Goal: Information Seeking & Learning: Learn about a topic

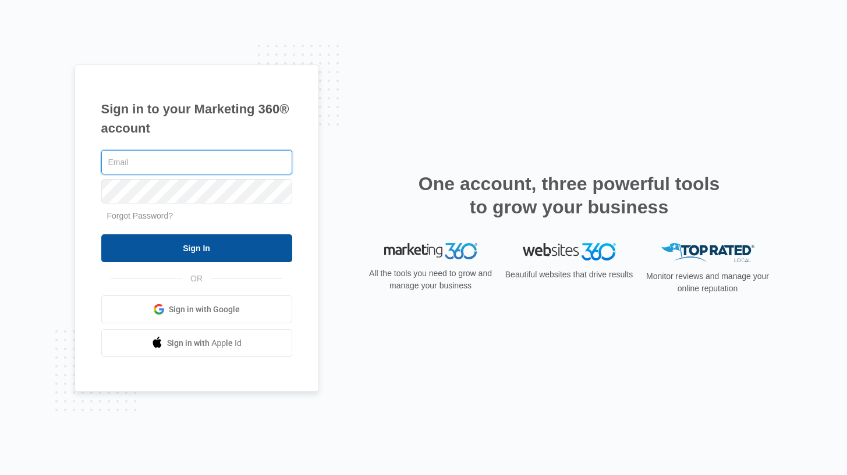
type input "[DOMAIN_NAME][EMAIL_ADDRESS][DOMAIN_NAME]"
click at [254, 245] on input "Sign In" at bounding box center [196, 248] width 191 height 28
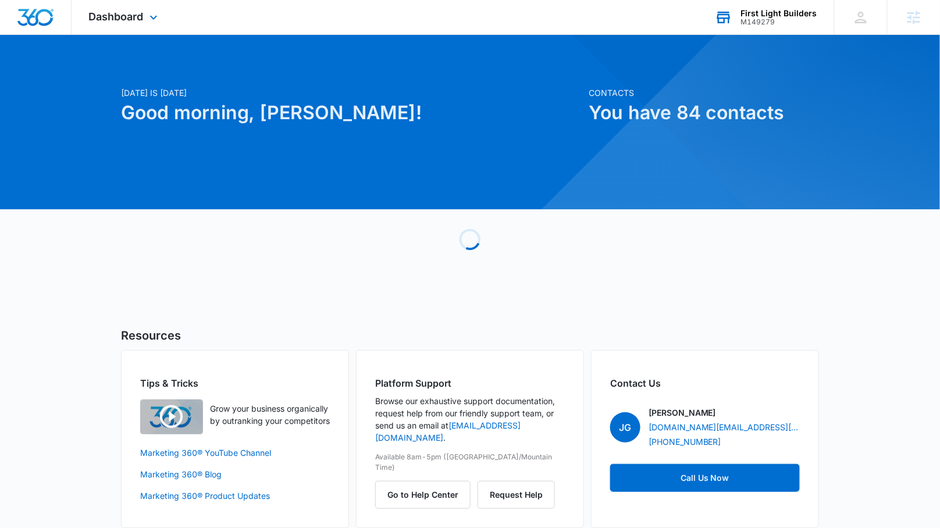
click at [748, 20] on div "M149279" at bounding box center [779, 22] width 76 height 8
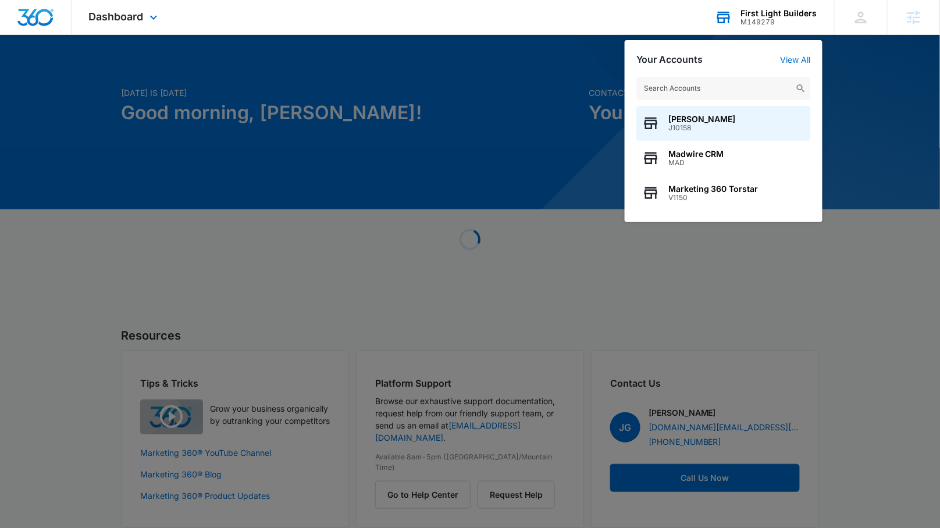
click at [695, 91] on input "text" at bounding box center [724, 88] width 175 height 23
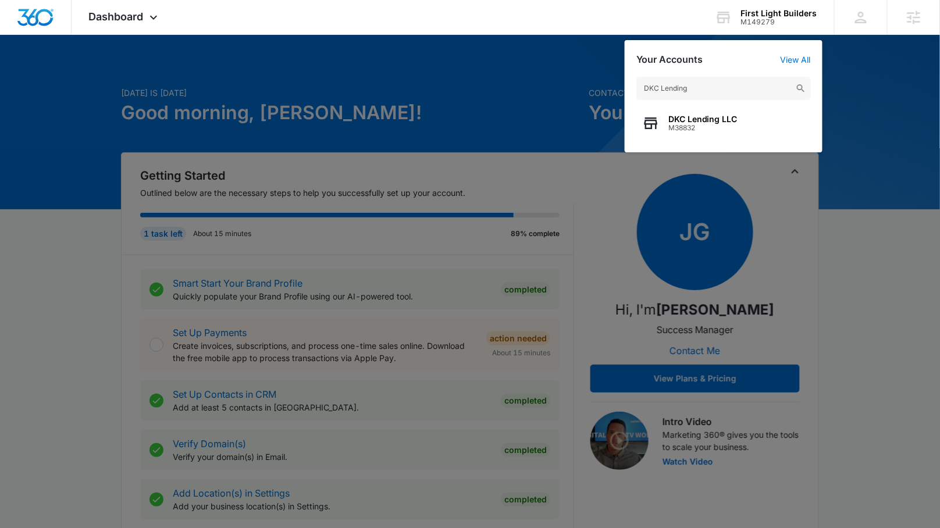
type input "DKC Lending"
click at [722, 115] on span "DKC Lending LLC" at bounding box center [703, 119] width 69 height 9
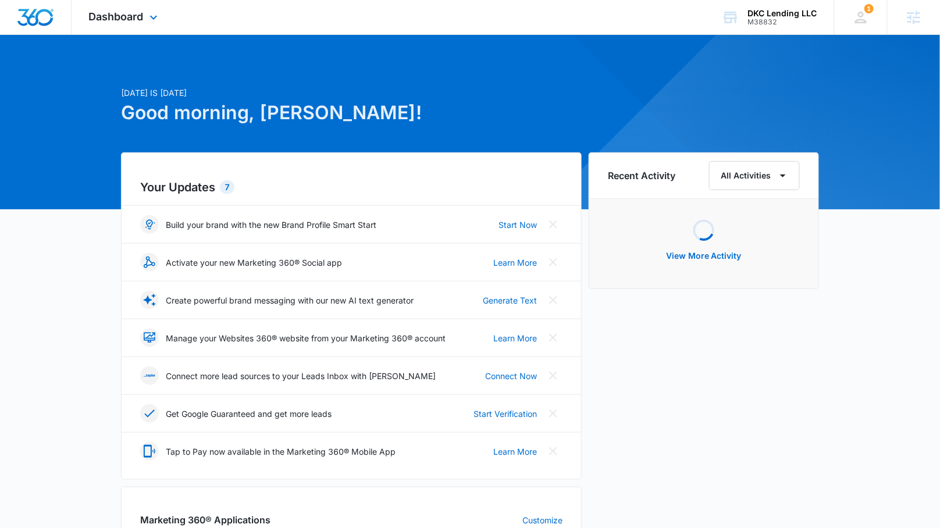
click at [148, 26] on div "Dashboard Apps Reputation Forms CRM Email Social POS Content Ads Intelligence F…" at bounding box center [125, 17] width 106 height 34
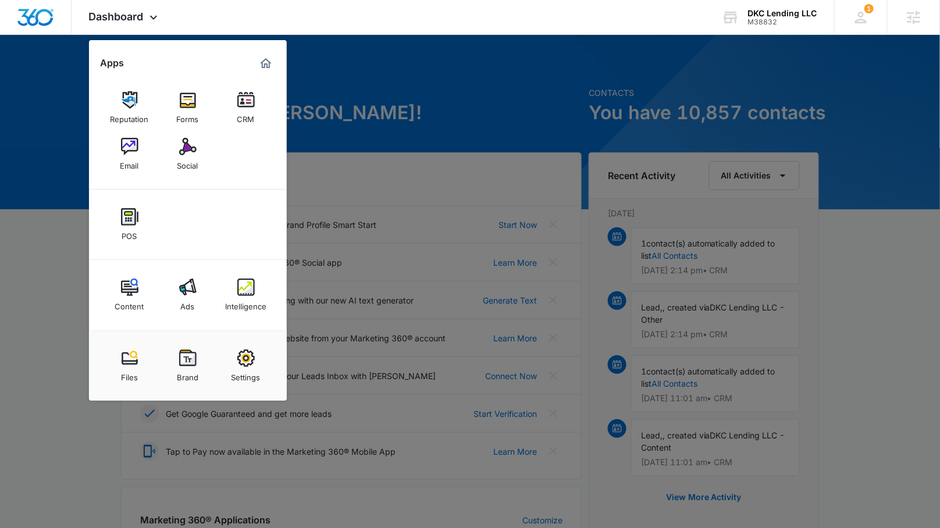
click at [244, 285] on img at bounding box center [245, 287] width 17 height 17
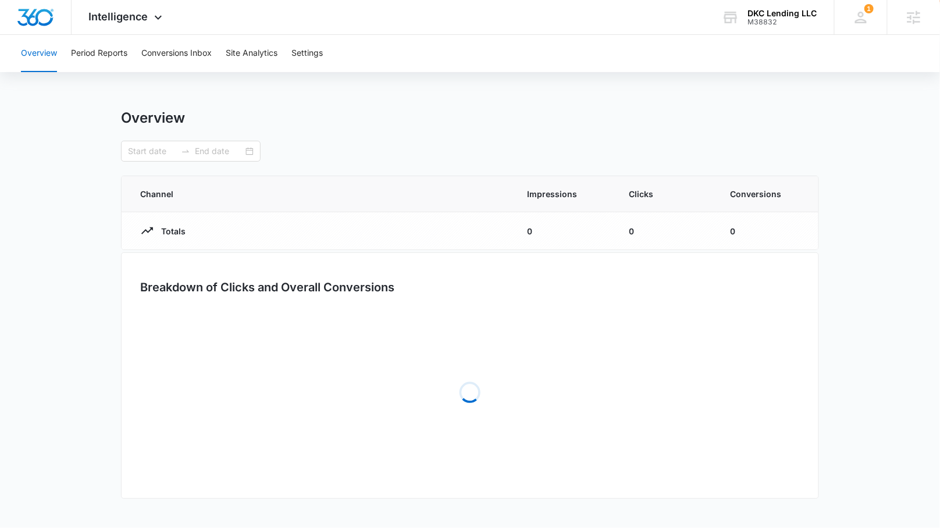
type input "[DATE]"
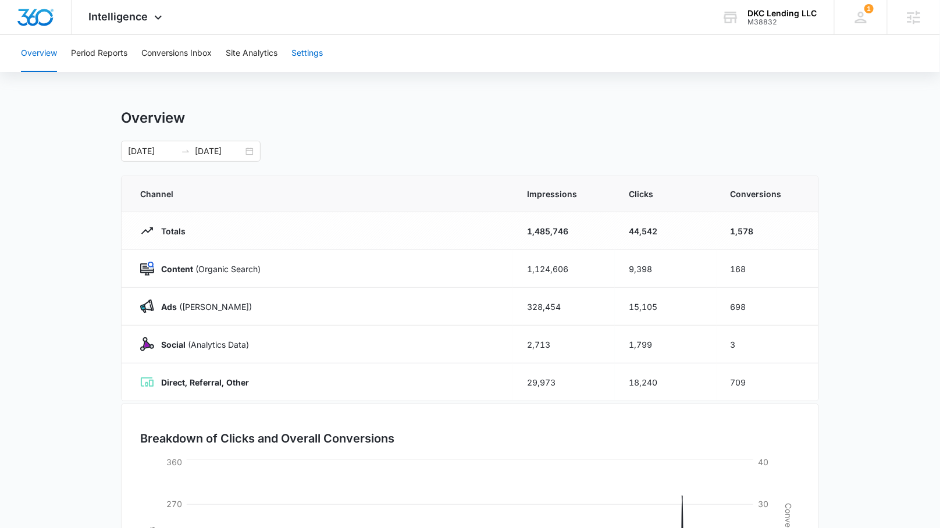
click at [304, 52] on button "Settings" at bounding box center [307, 53] width 31 height 37
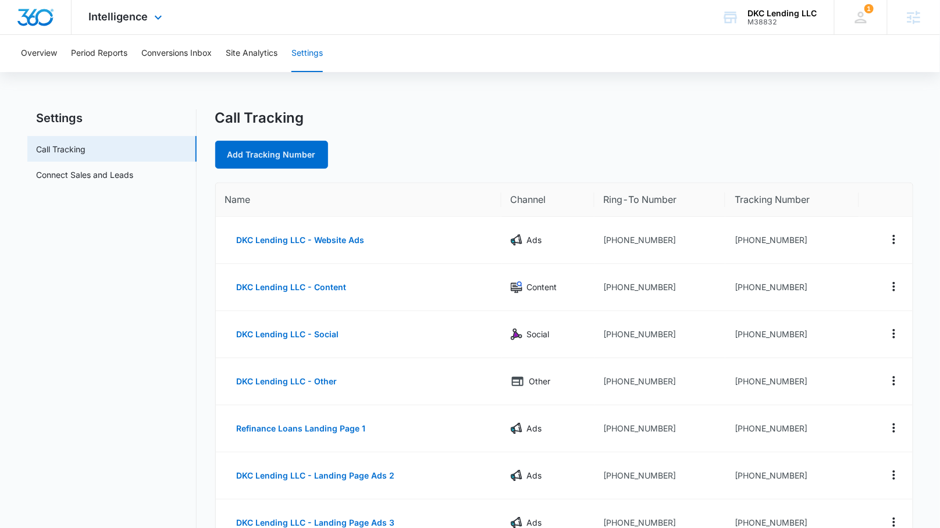
click at [48, 15] on img "Dashboard" at bounding box center [35, 17] width 37 height 17
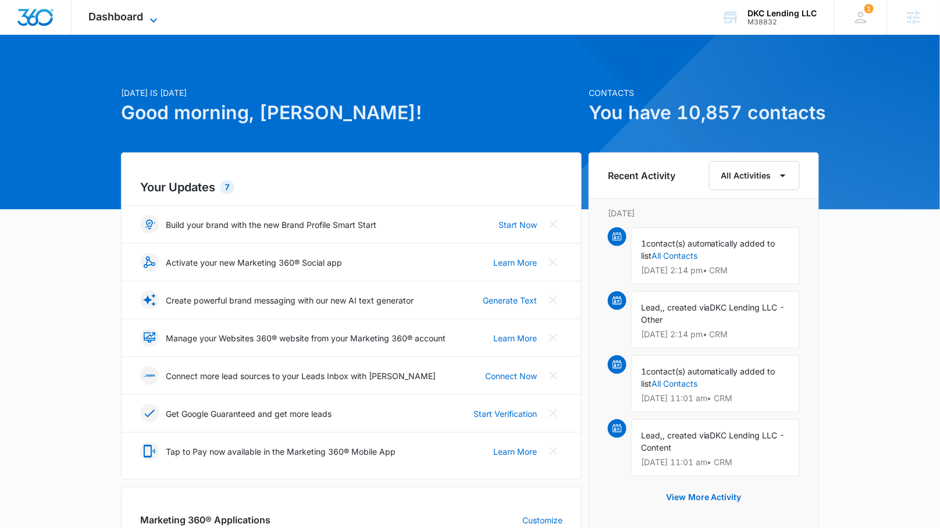
click at [125, 19] on span "Dashboard" at bounding box center [116, 16] width 55 height 12
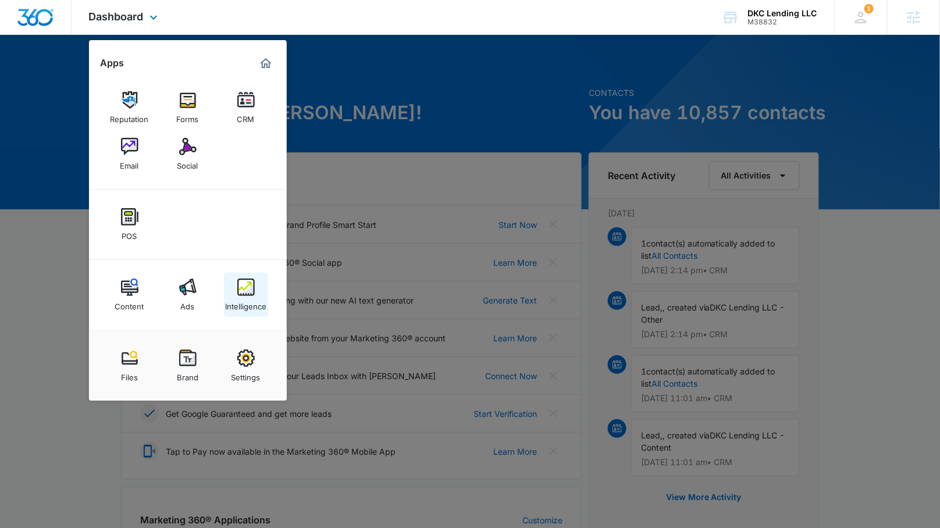
click at [239, 278] on link "Intelligence" at bounding box center [246, 295] width 44 height 44
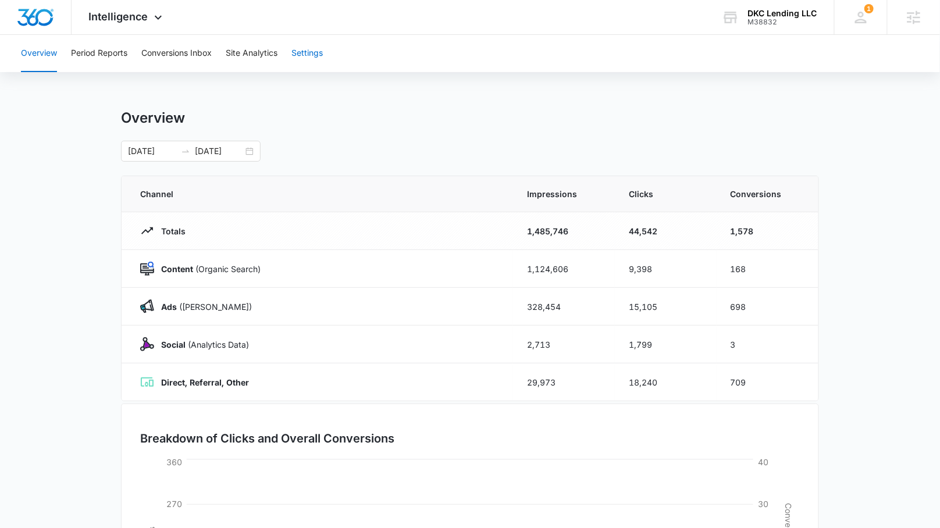
click at [303, 49] on button "Settings" at bounding box center [307, 53] width 31 height 37
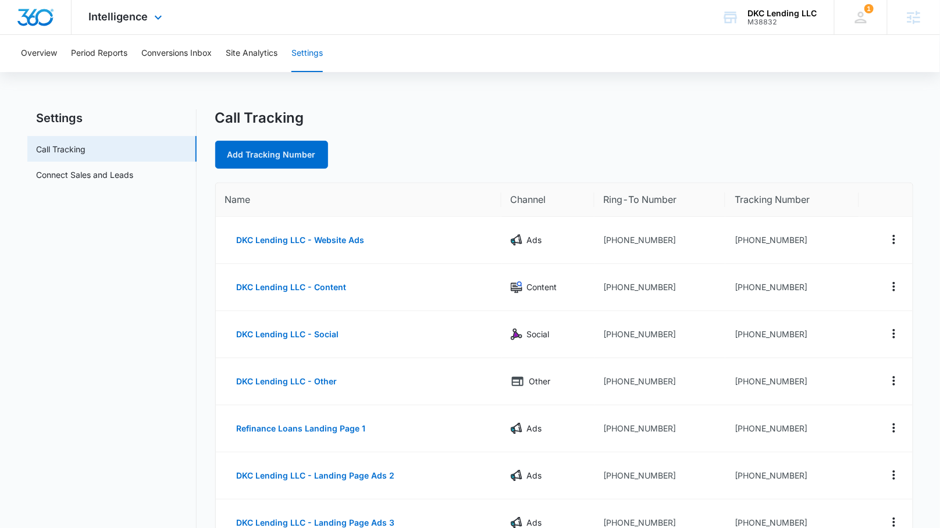
click at [150, 15] on div "Intelligence Apps Reputation Forms CRM Email Social POS Content Ads Intelligenc…" at bounding box center [127, 17] width 111 height 34
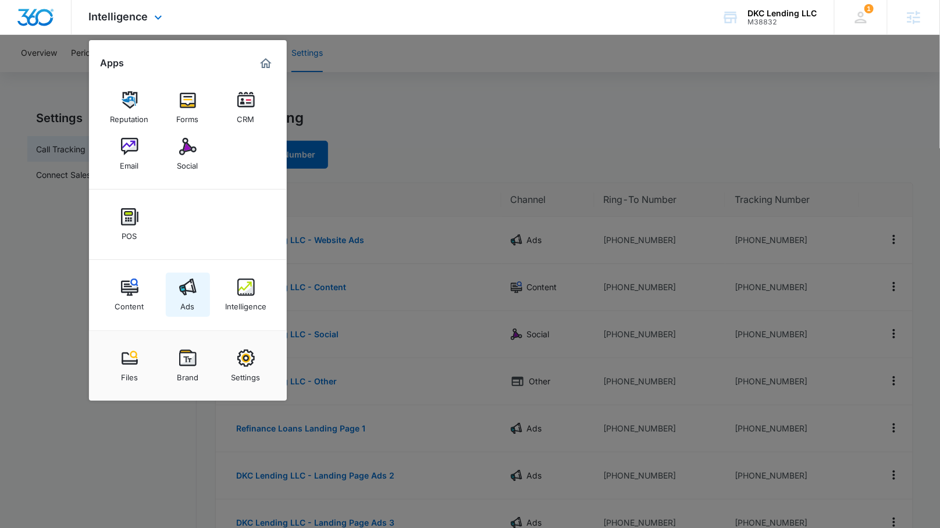
click at [191, 302] on div "Ads" at bounding box center [188, 303] width 14 height 15
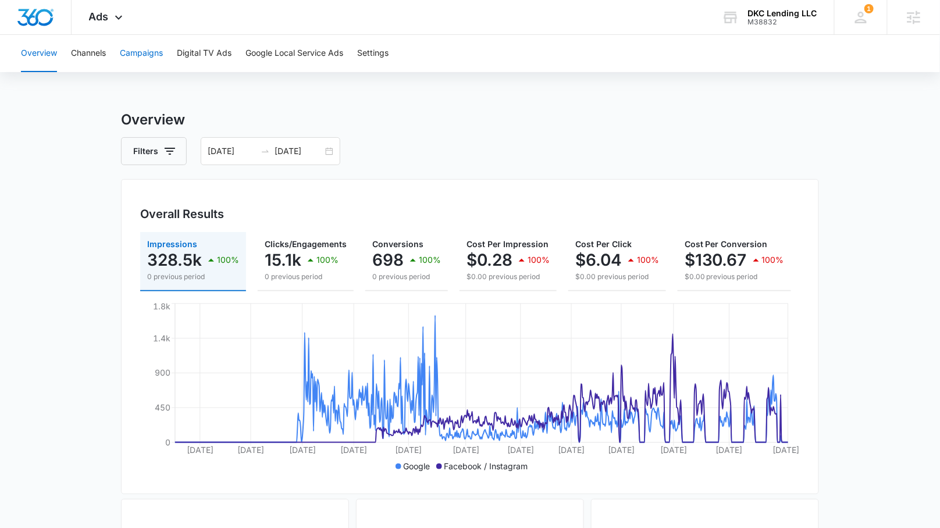
click at [146, 62] on button "Campaigns" at bounding box center [141, 53] width 43 height 37
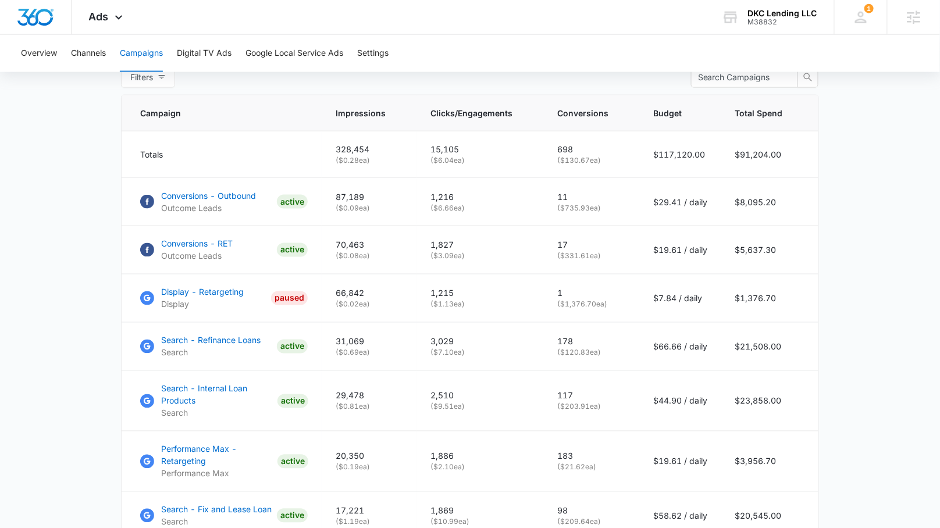
scroll to position [491, 0]
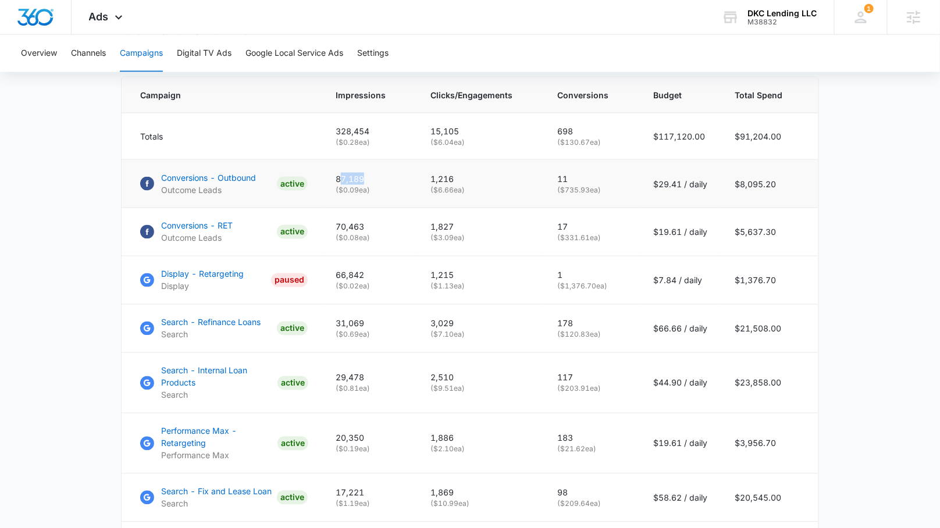
drag, startPoint x: 378, startPoint y: 179, endPoint x: 346, endPoint y: 178, distance: 32.0
click at [346, 178] on p "87,189" at bounding box center [369, 179] width 67 height 12
click at [347, 176] on p "87,189" at bounding box center [369, 179] width 67 height 12
drag, startPoint x: 463, startPoint y: 179, endPoint x: 427, endPoint y: 177, distance: 35.6
click at [427, 177] on td "1,216 ( $6.66 ea)" at bounding box center [480, 184] width 127 height 48
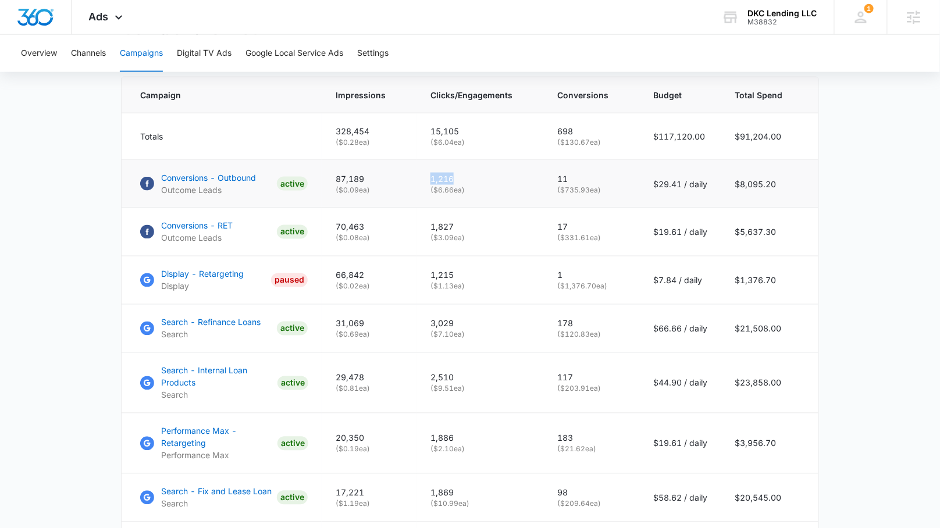
click at [476, 176] on p "1,216" at bounding box center [480, 179] width 99 height 12
click at [392, 186] on p "( $0.09 ea)" at bounding box center [369, 190] width 67 height 10
drag, startPoint x: 786, startPoint y: 182, endPoint x: 739, endPoint y: 179, distance: 47.2
click at [739, 179] on td "$8,095.20" at bounding box center [770, 184] width 97 height 48
drag, startPoint x: 378, startPoint y: 189, endPoint x: 332, endPoint y: 189, distance: 46.0
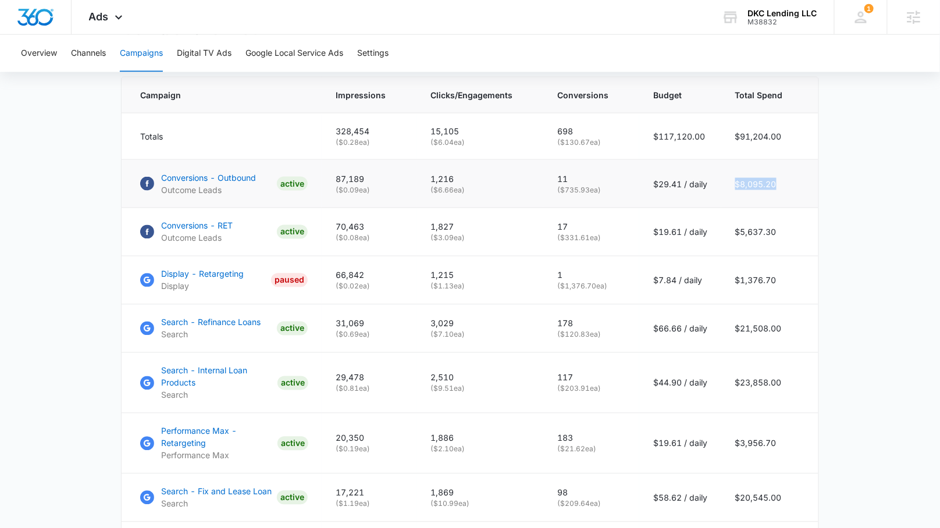
click at [332, 189] on td "87,189 ( $0.09 ea)" at bounding box center [369, 184] width 95 height 48
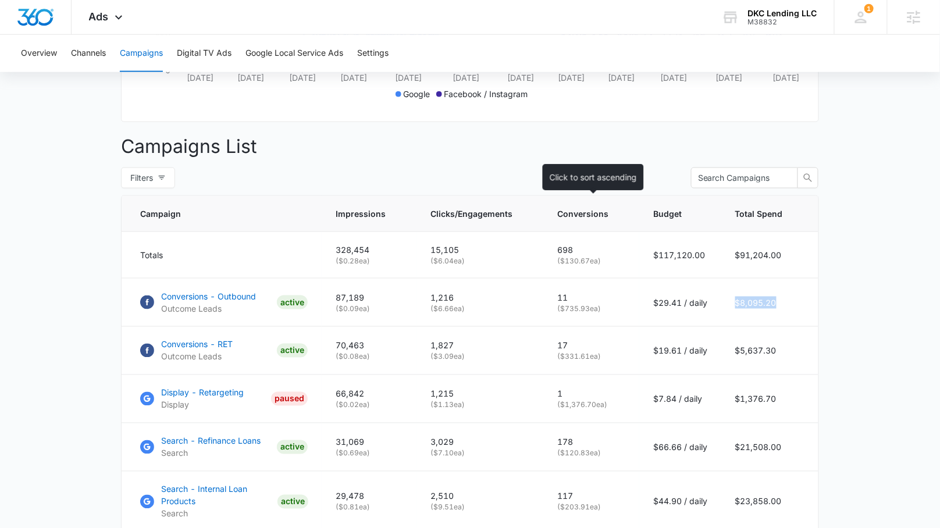
scroll to position [392, 0]
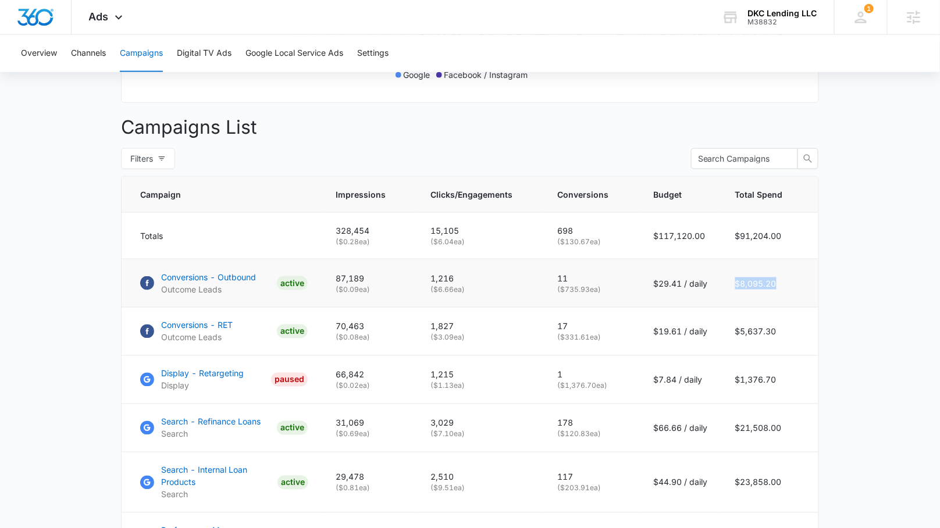
drag, startPoint x: 424, startPoint y: 290, endPoint x: 445, endPoint y: 289, distance: 21.0
click at [425, 289] on td "1,216 ( $6.66 ea)" at bounding box center [480, 284] width 127 height 48
drag, startPoint x: 553, startPoint y: 271, endPoint x: 594, endPoint y: 279, distance: 41.4
click at [594, 279] on td "11 ( $735.93 ea)" at bounding box center [591, 284] width 96 height 48
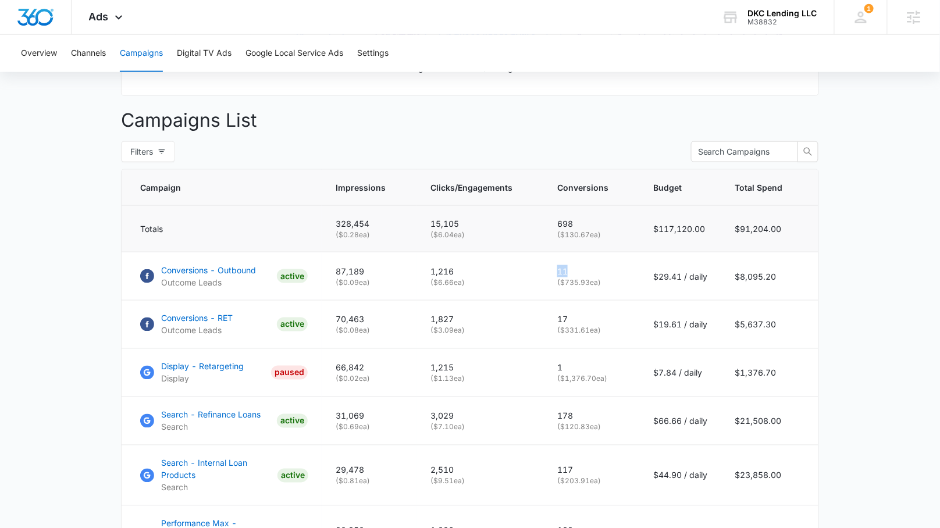
scroll to position [400, 0]
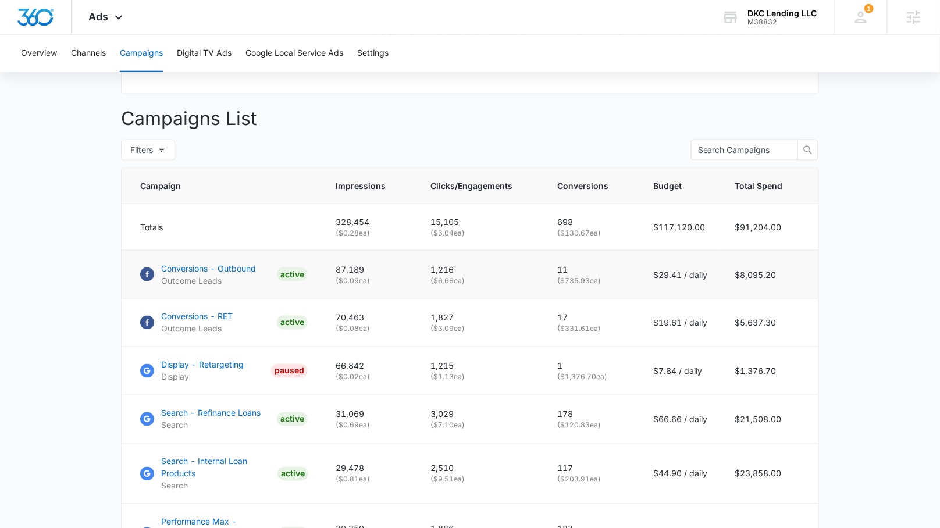
click at [612, 276] on p "( $735.93 ea)" at bounding box center [591, 281] width 68 height 10
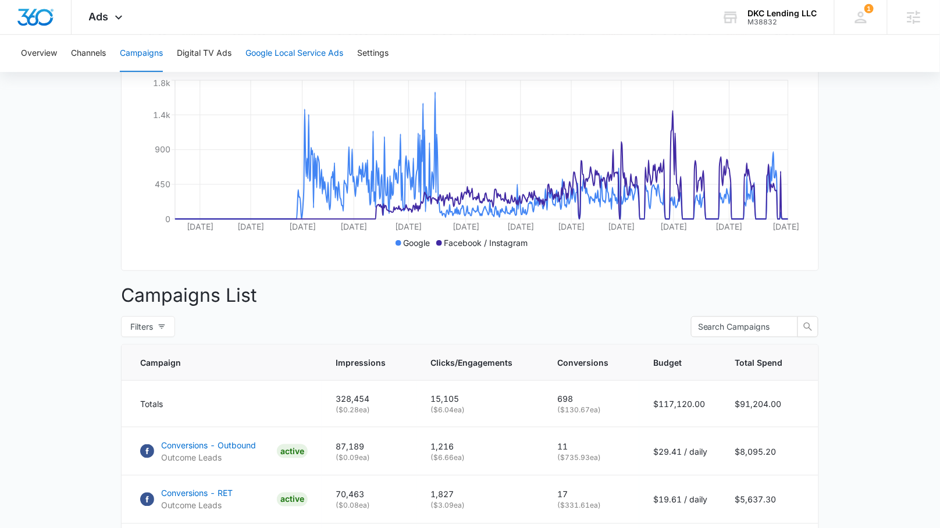
scroll to position [0, 0]
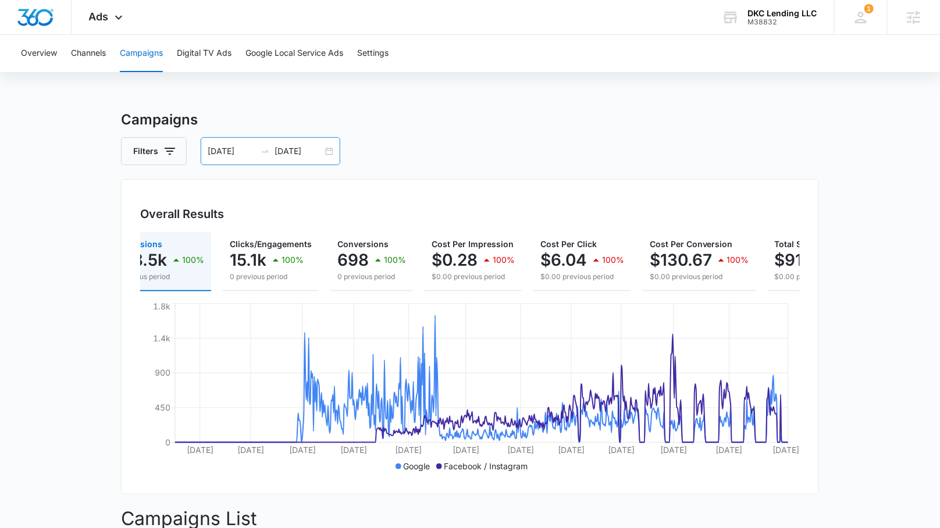
click at [329, 150] on div "[DATE] [DATE]" at bounding box center [271, 151] width 140 height 28
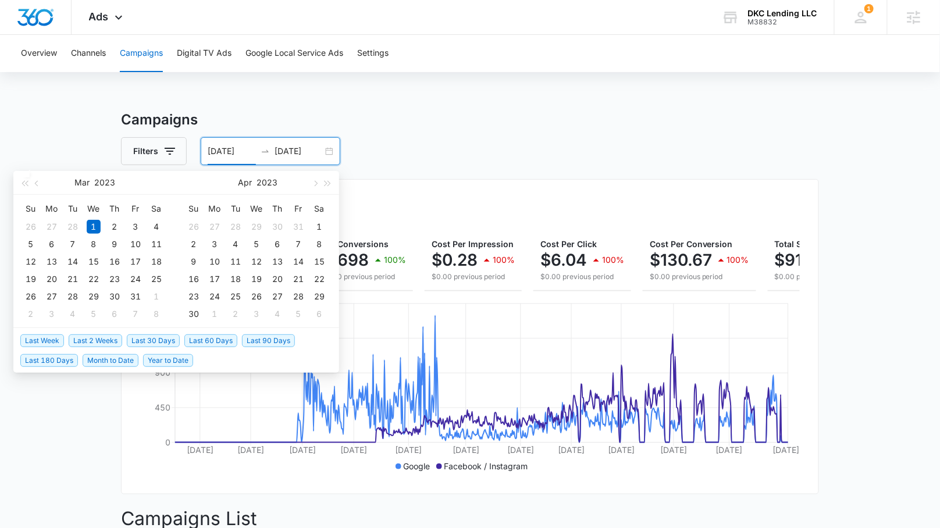
click at [168, 360] on span "Year to Date" at bounding box center [168, 360] width 50 height 13
type input "[DATE]"
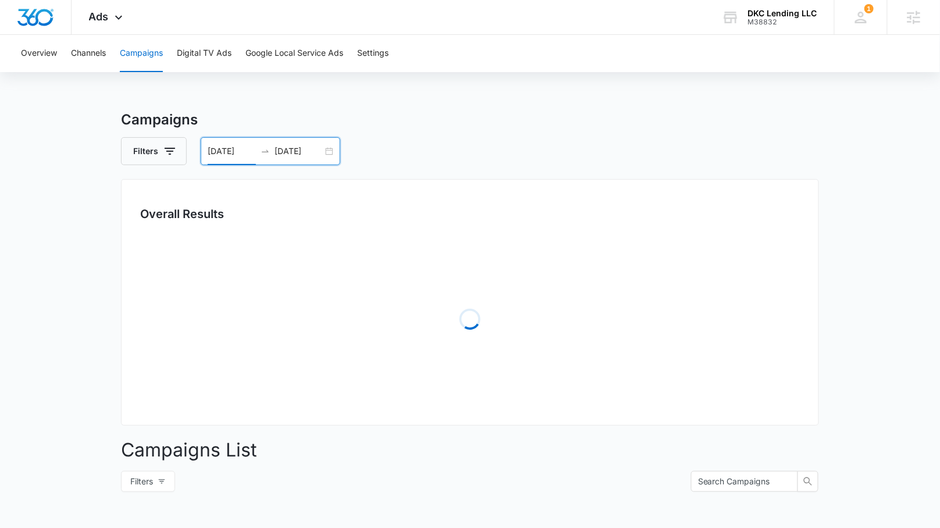
scroll to position [1, 0]
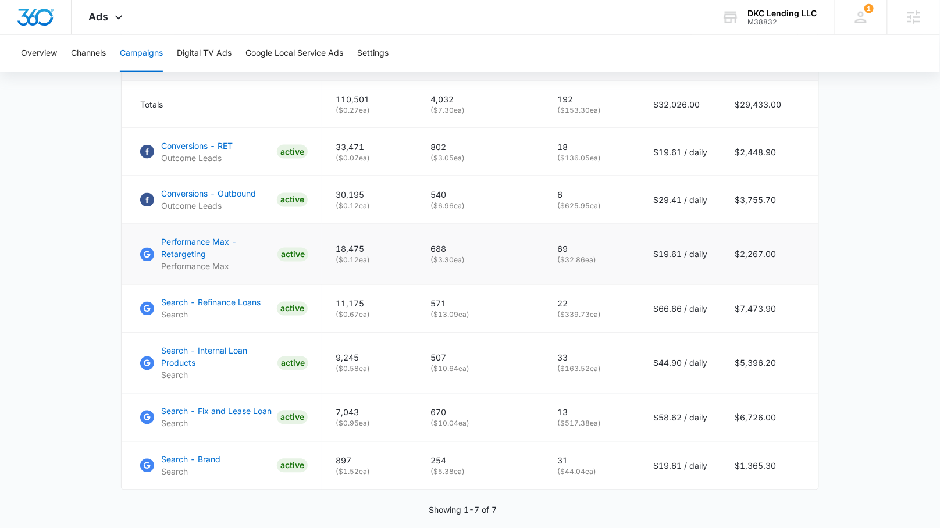
scroll to position [540, 0]
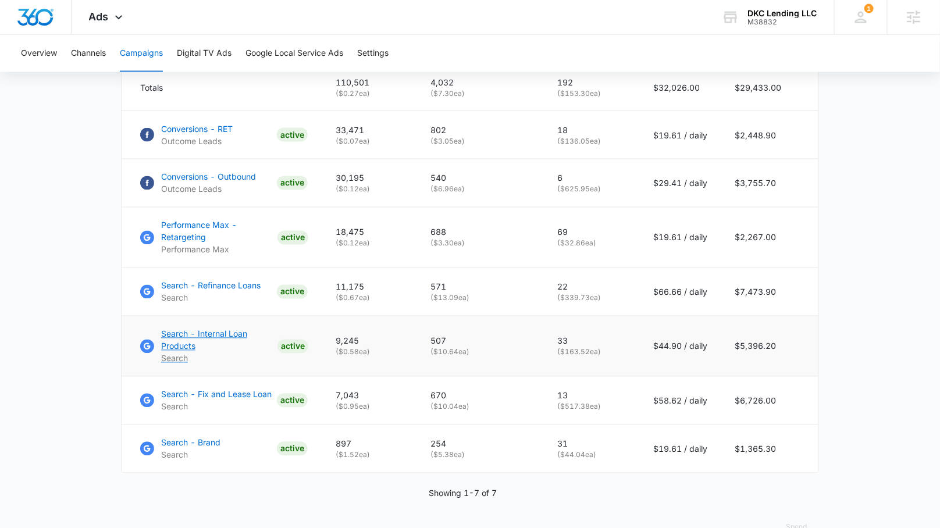
click at [233, 329] on p "Search - Internal Loan Products" at bounding box center [217, 340] width 112 height 24
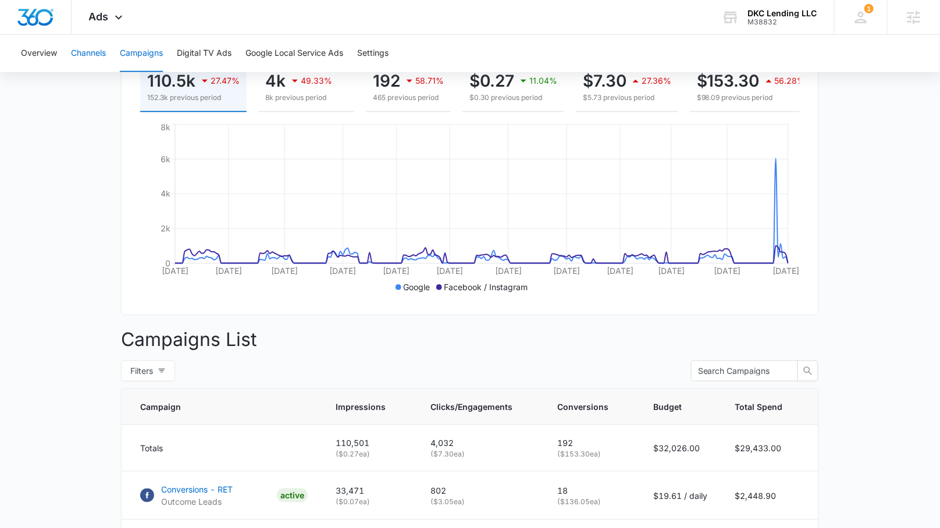
scroll to position [180, 0]
click at [113, 15] on icon at bounding box center [119, 20] width 14 height 14
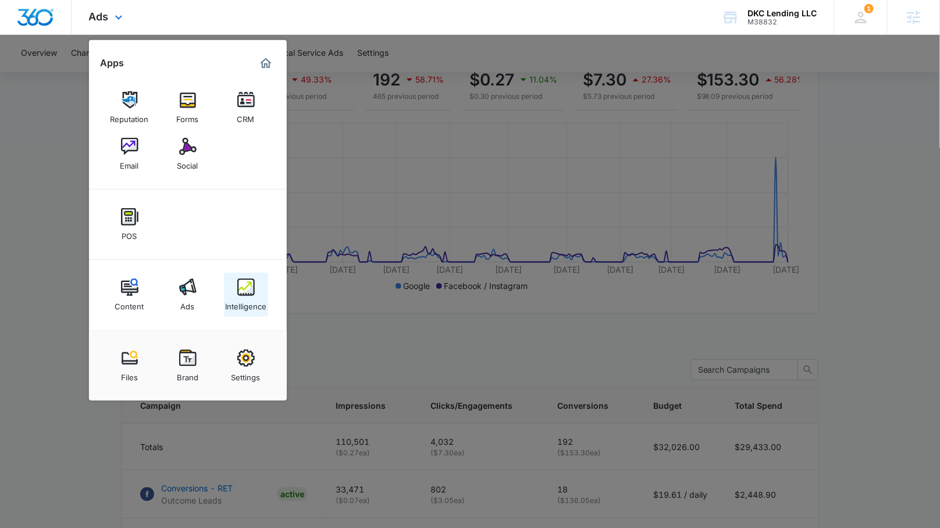
click at [250, 290] on img at bounding box center [245, 287] width 17 height 17
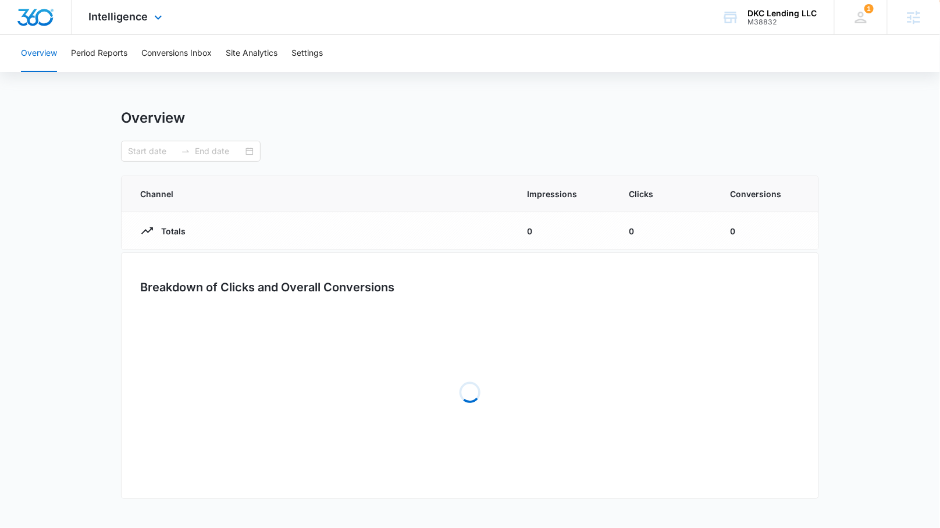
type input "[DATE]"
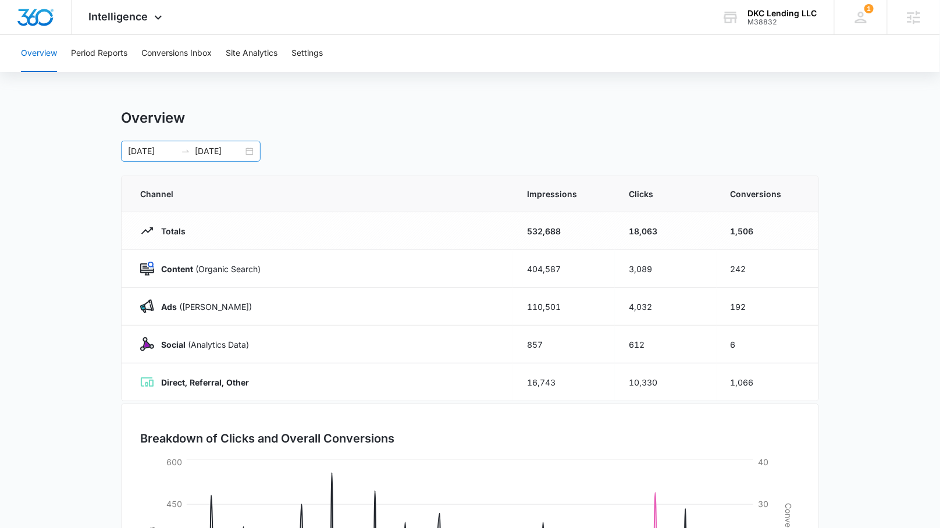
click at [255, 148] on div "[DATE] [DATE]" at bounding box center [191, 151] width 140 height 21
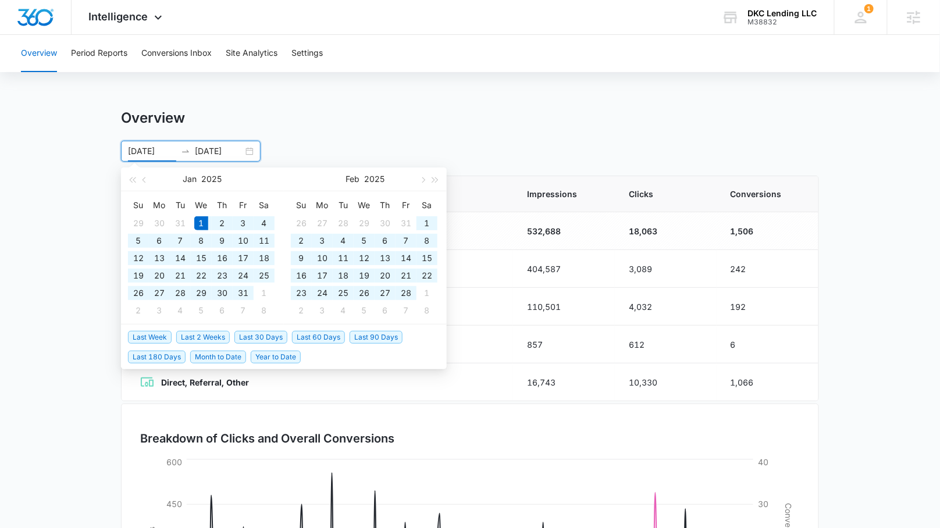
type input "[DATE]"
click at [290, 352] on span "Year to Date" at bounding box center [276, 357] width 50 height 13
type input "[DATE]"
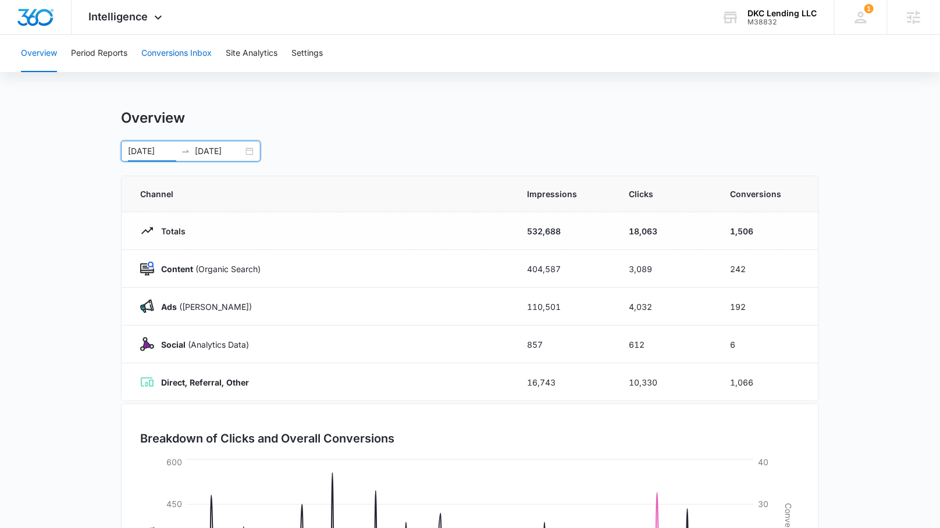
scroll to position [1, 0]
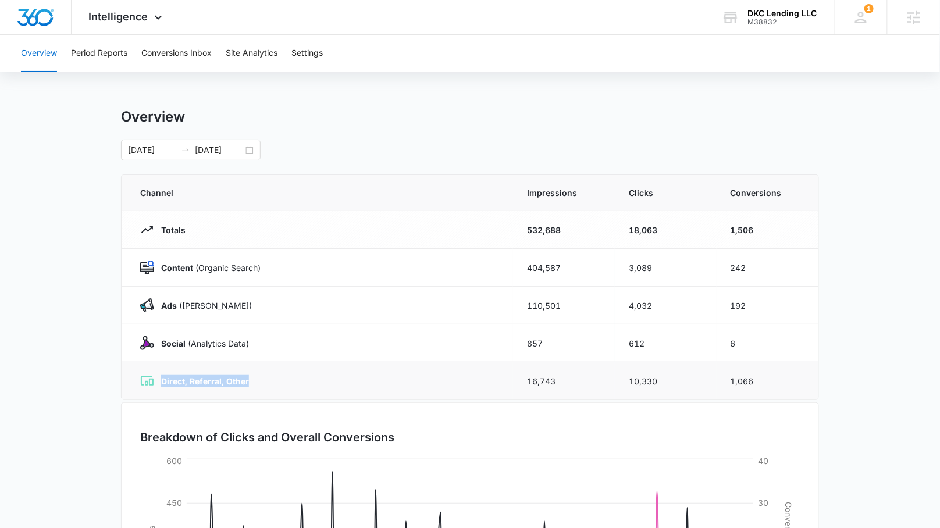
drag, startPoint x: 255, startPoint y: 375, endPoint x: 159, endPoint y: 375, distance: 96.0
click at [158, 376] on div "Direct, Referral, Other" at bounding box center [319, 381] width 359 height 14
drag, startPoint x: 528, startPoint y: 229, endPoint x: 550, endPoint y: 230, distance: 22.8
click at [551, 230] on td "532,688" at bounding box center [564, 230] width 102 height 38
click at [484, 261] on div "Content (Organic Search)" at bounding box center [319, 268] width 359 height 14
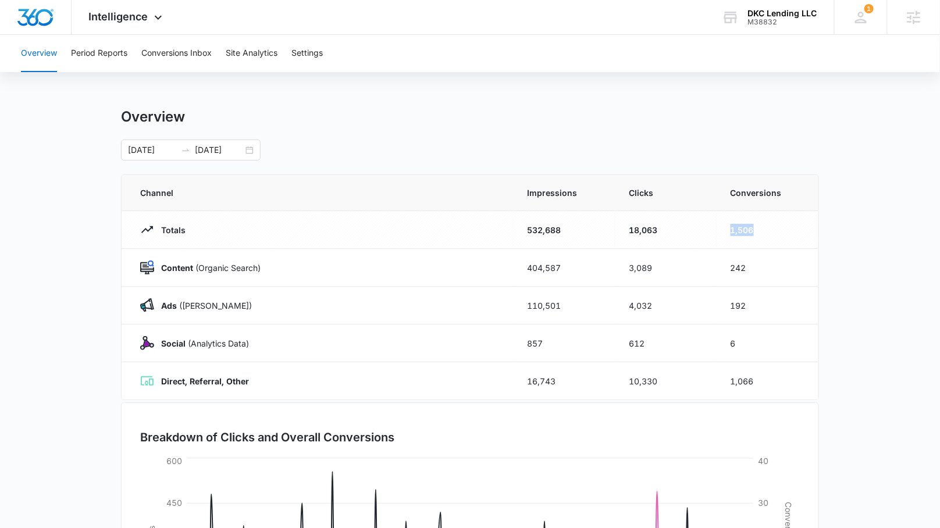
drag, startPoint x: 775, startPoint y: 226, endPoint x: 712, endPoint y: 225, distance: 62.9
click at [712, 225] on tr "Totals 532,688 18,063 1,506" at bounding box center [470, 230] width 697 height 38
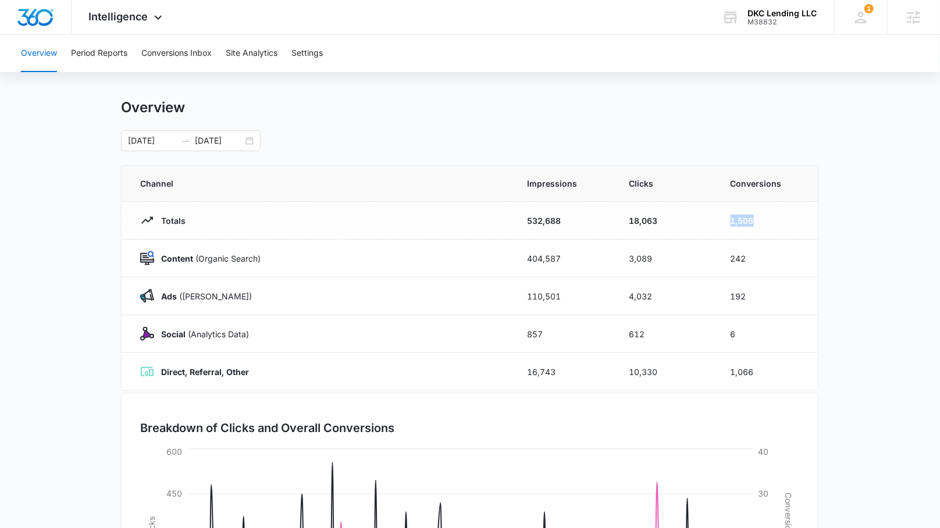
scroll to position [0, 0]
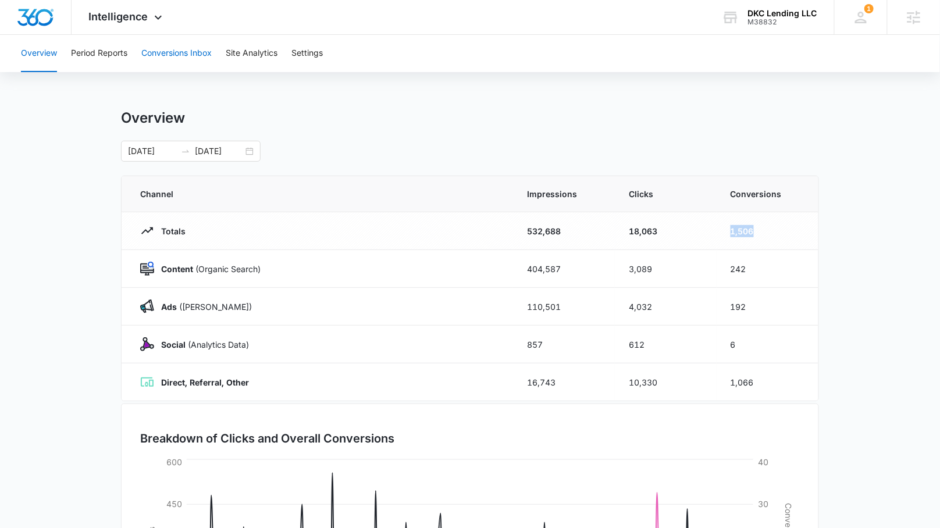
click at [194, 59] on button "Conversions Inbox" at bounding box center [176, 53] width 70 height 37
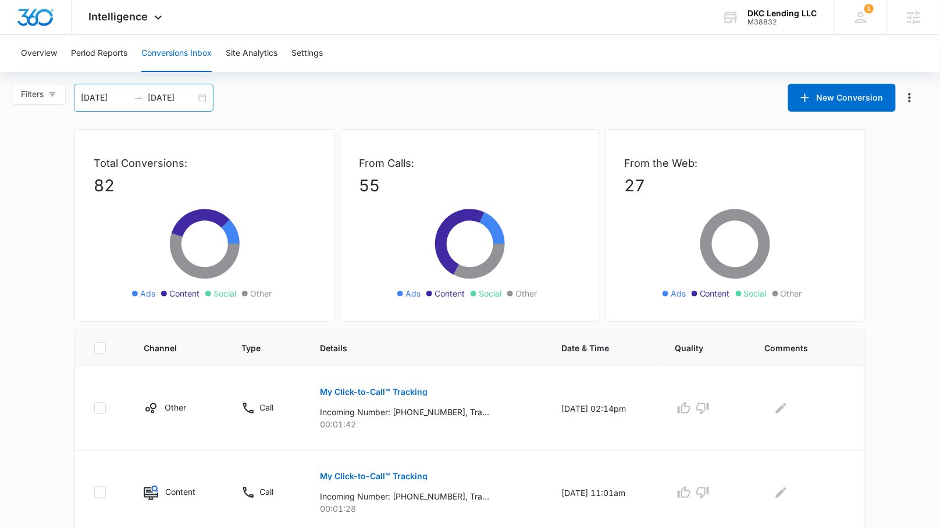
click at [204, 99] on div "[DATE] [DATE]" at bounding box center [144, 98] width 140 height 28
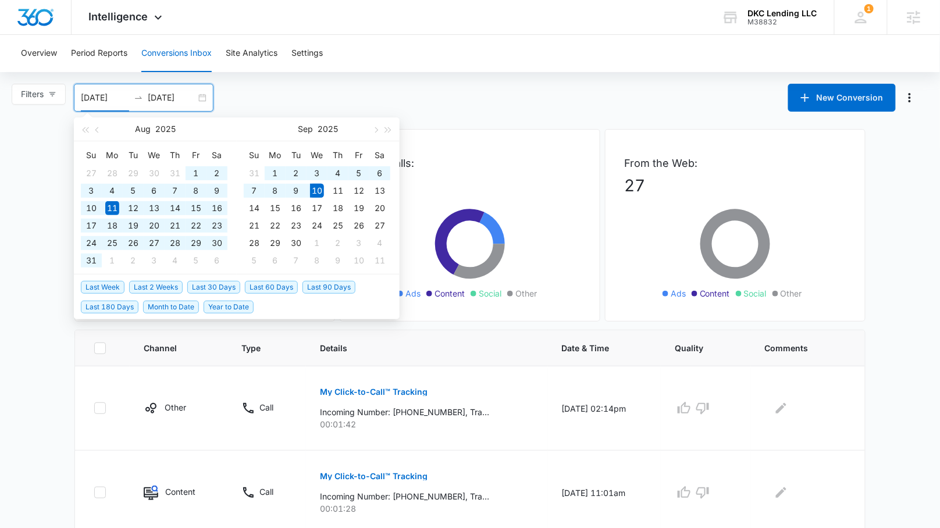
click at [222, 306] on span "Year to Date" at bounding box center [229, 307] width 50 height 13
type input "[DATE]"
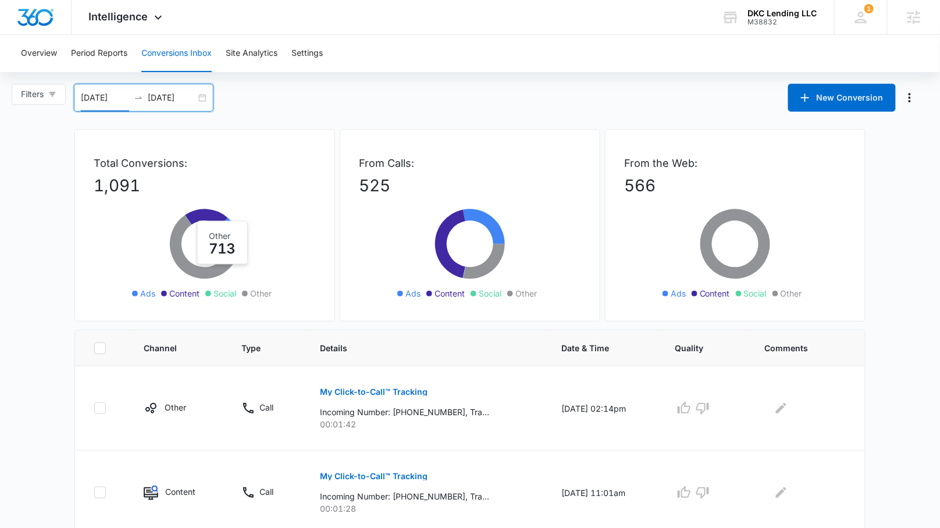
click at [234, 246] on icon at bounding box center [205, 246] width 70 height 63
click at [37, 48] on button "Overview" at bounding box center [39, 53] width 36 height 37
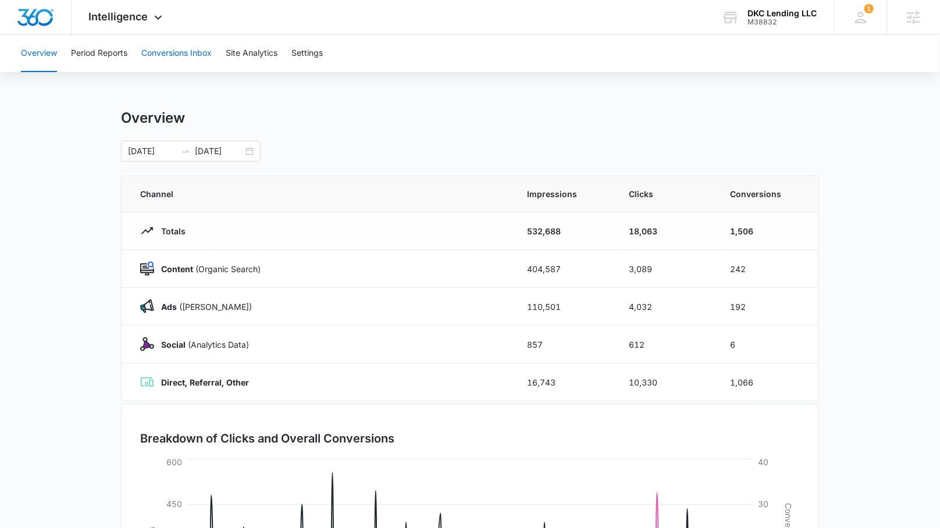
click at [207, 55] on button "Conversions Inbox" at bounding box center [176, 53] width 70 height 37
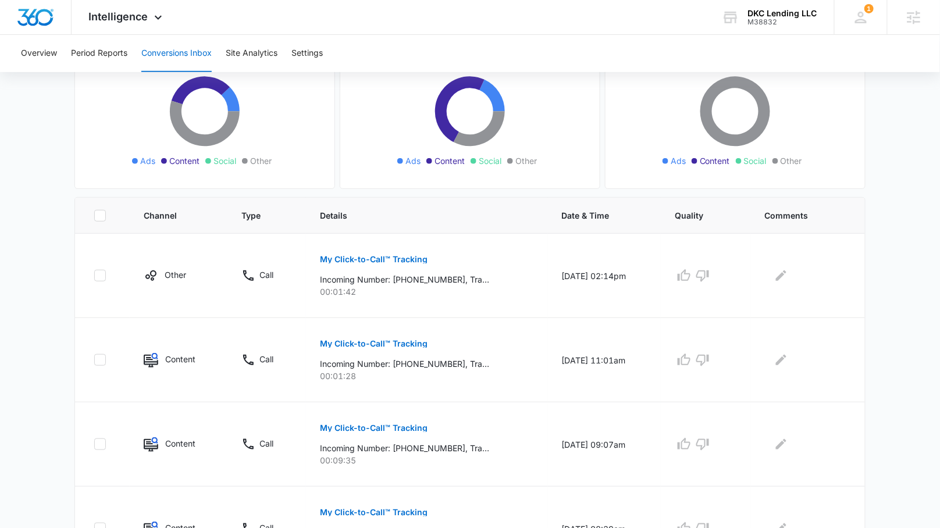
scroll to position [143, 0]
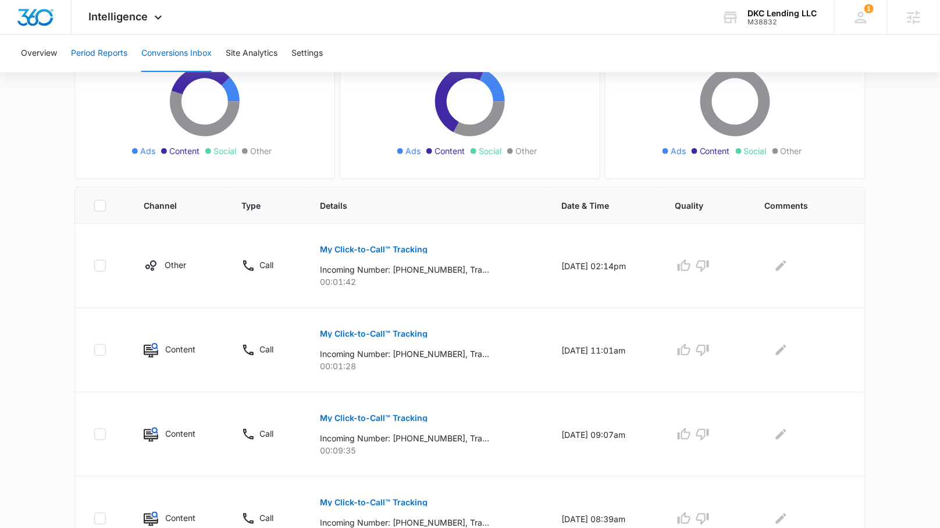
click at [111, 49] on button "Period Reports" at bounding box center [99, 53] width 56 height 37
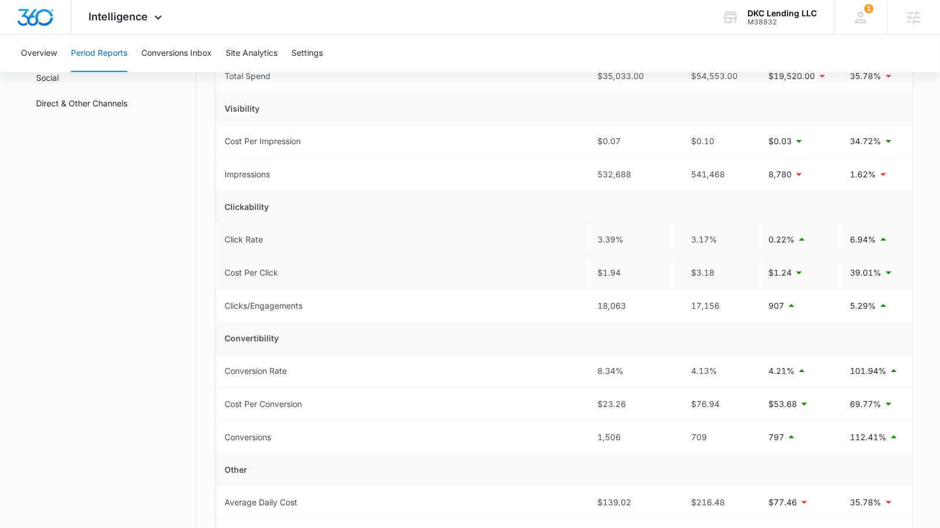
scroll to position [152, 0]
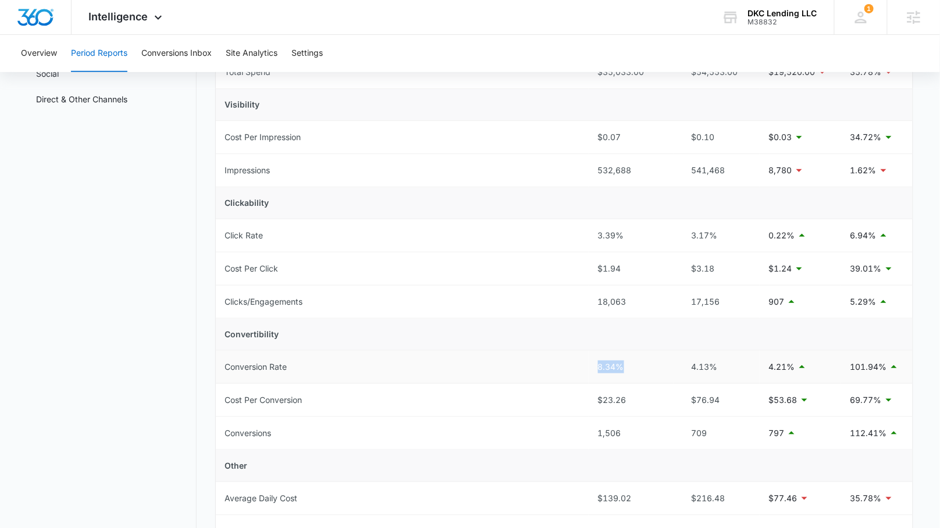
drag, startPoint x: 631, startPoint y: 365, endPoint x: 596, endPoint y: 365, distance: 34.3
click at [596, 365] on td "8.34%" at bounding box center [632, 367] width 86 height 33
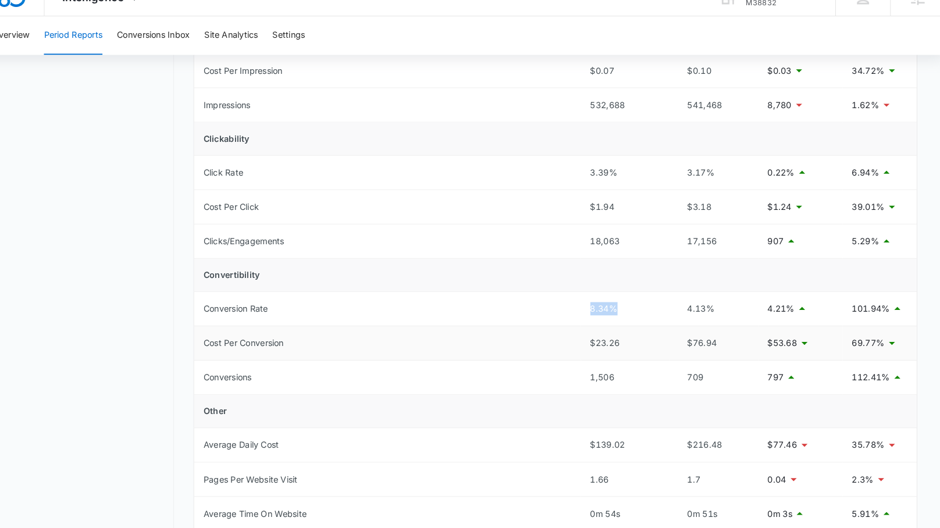
scroll to position [210, 0]
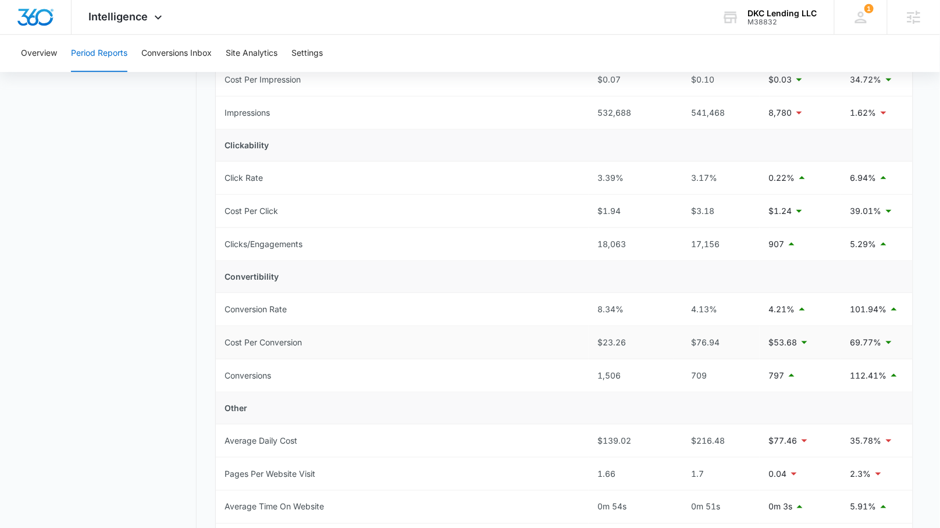
click at [563, 326] on td "Cost Per Conversion" at bounding box center [402, 342] width 373 height 33
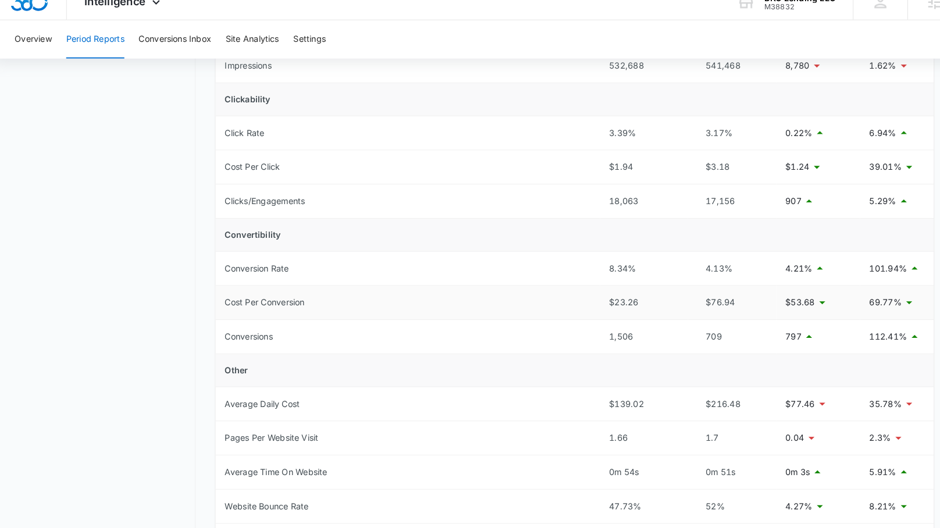
scroll to position [250, 0]
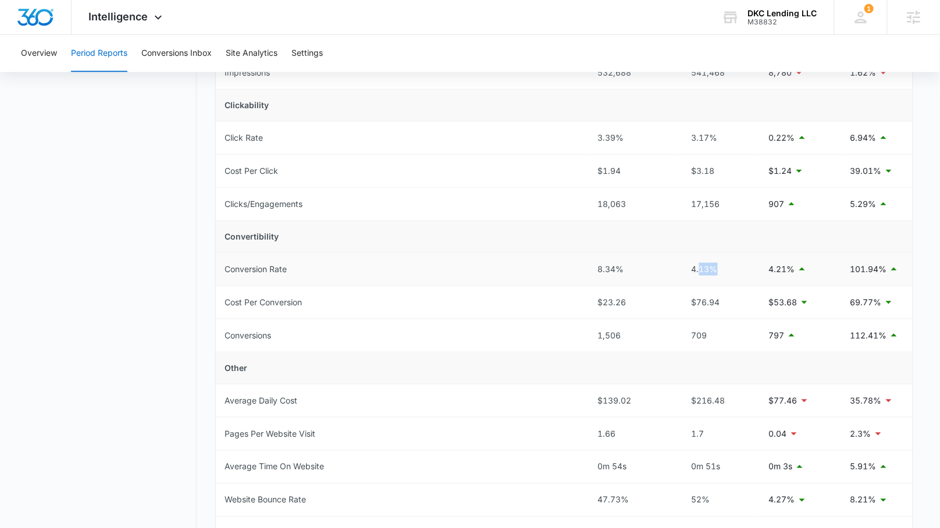
drag, startPoint x: 734, startPoint y: 266, endPoint x: 701, endPoint y: 265, distance: 33.8
click at [701, 265] on div "4.13%" at bounding box center [717, 269] width 67 height 13
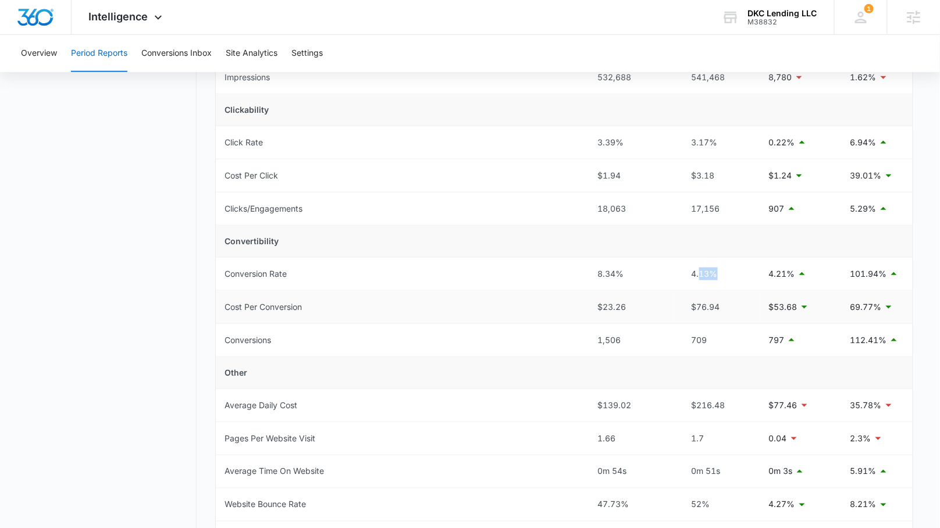
scroll to position [247, 0]
click at [730, 260] on td "4.13%" at bounding box center [717, 272] width 86 height 33
drag, startPoint x: 729, startPoint y: 275, endPoint x: 688, endPoint y: 270, distance: 41.0
click at [688, 270] on div "4.13%" at bounding box center [717, 272] width 67 height 13
drag, startPoint x: 648, startPoint y: 271, endPoint x: 590, endPoint y: 271, distance: 57.6
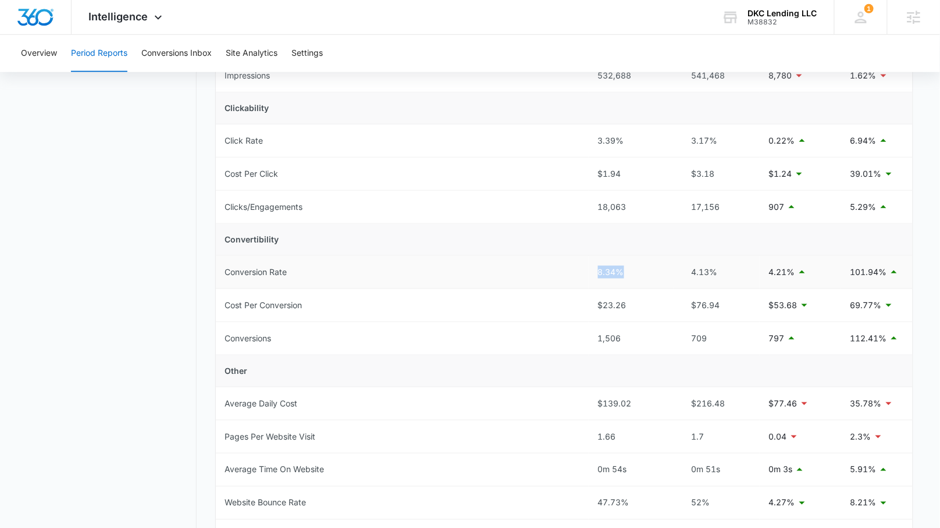
click at [589, 272] on td "8.34%" at bounding box center [632, 272] width 86 height 33
drag, startPoint x: 740, startPoint y: 301, endPoint x: 676, endPoint y: 300, distance: 64.0
click at [676, 300] on td "$76.94" at bounding box center [717, 305] width 86 height 33
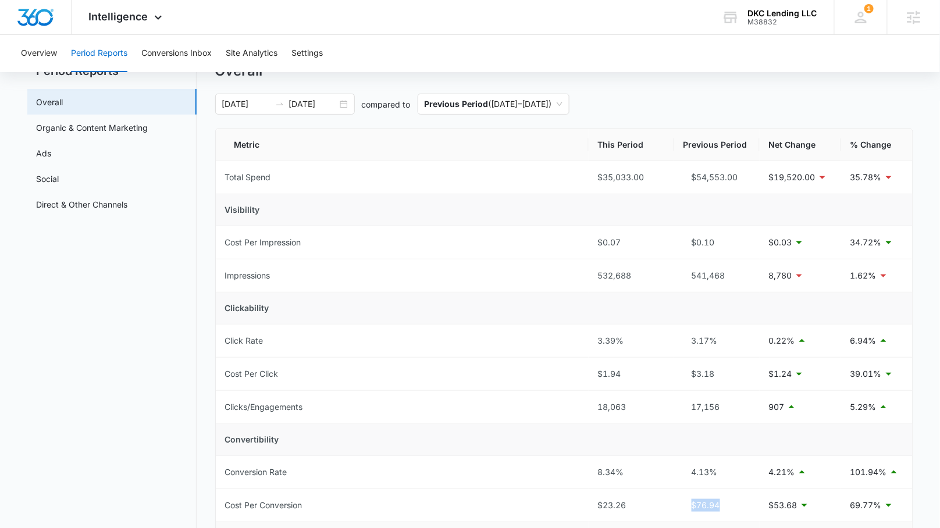
scroll to position [42, 0]
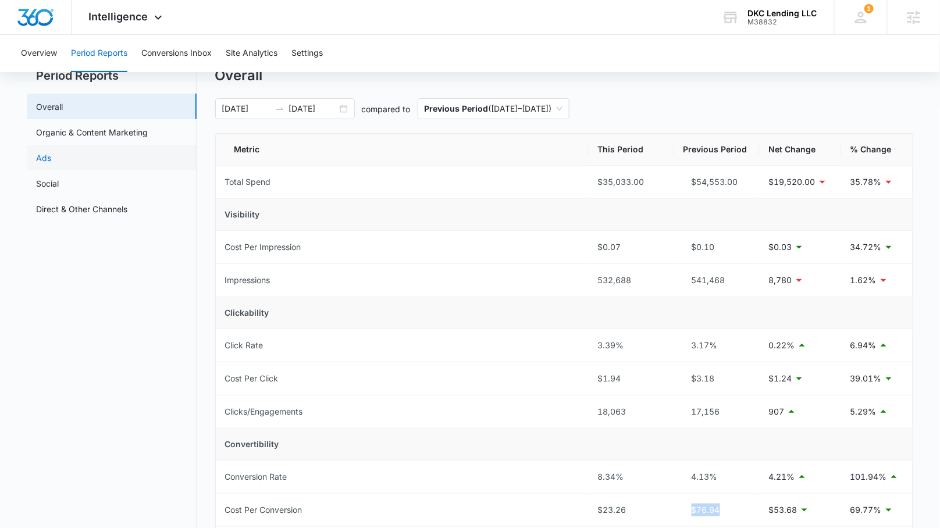
click at [52, 161] on link "Ads" at bounding box center [44, 158] width 15 height 12
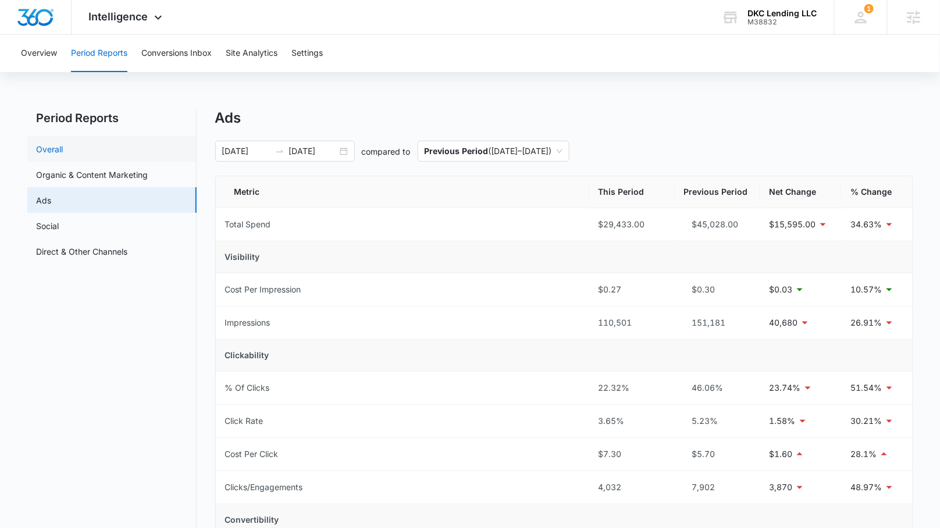
click at [63, 150] on link "Overall" at bounding box center [50, 149] width 27 height 12
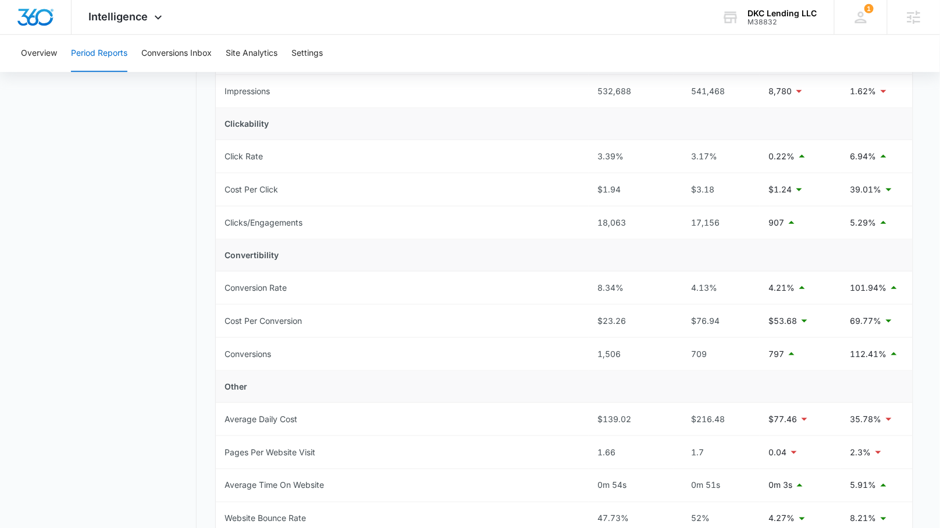
scroll to position [236, 0]
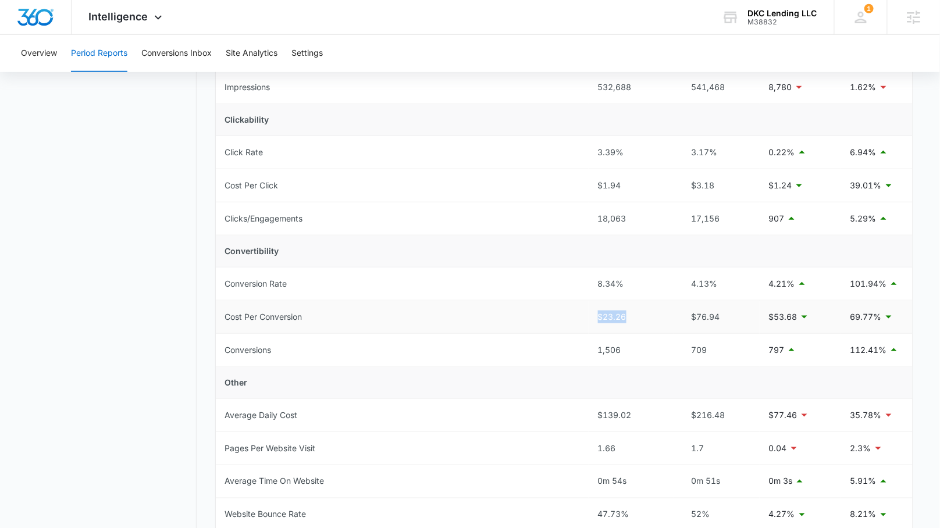
drag, startPoint x: 627, startPoint y: 314, endPoint x: 577, endPoint y: 312, distance: 50.1
click at [577, 312] on tr "Cost Per Conversion $23.26 $76.94 $53.68 69.77%" at bounding box center [564, 317] width 697 height 33
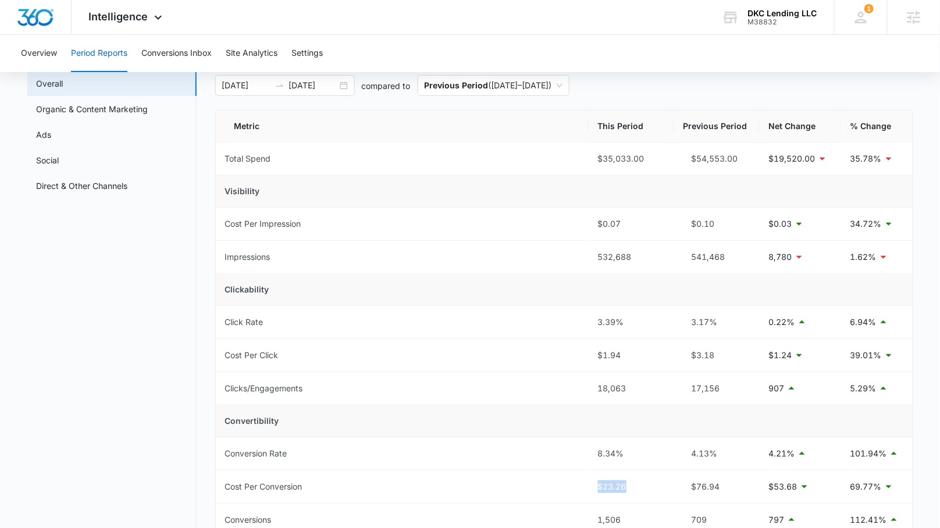
scroll to position [51, 0]
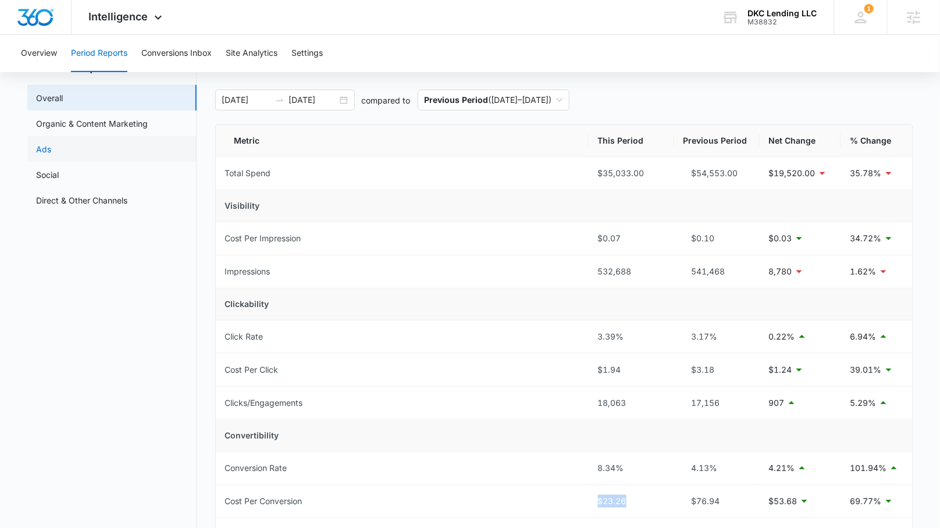
click at [52, 148] on link "Ads" at bounding box center [44, 149] width 15 height 12
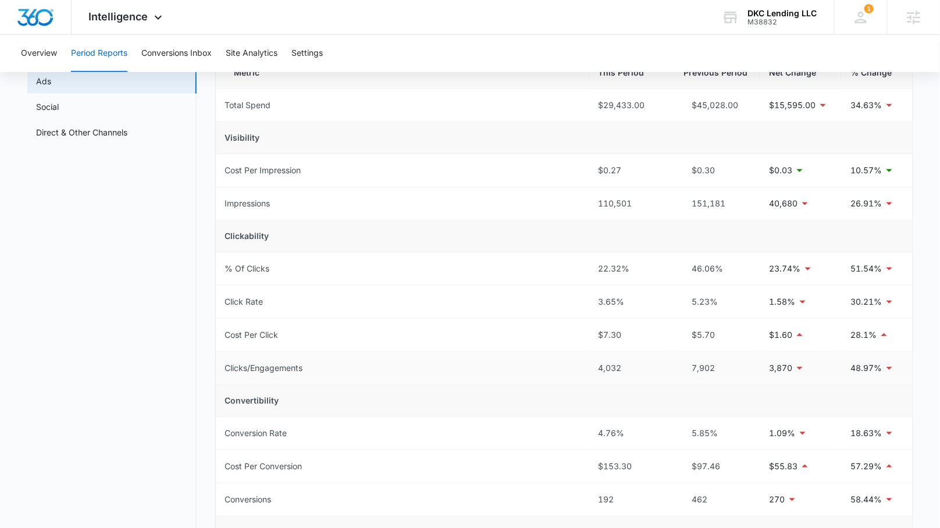
scroll to position [111, 0]
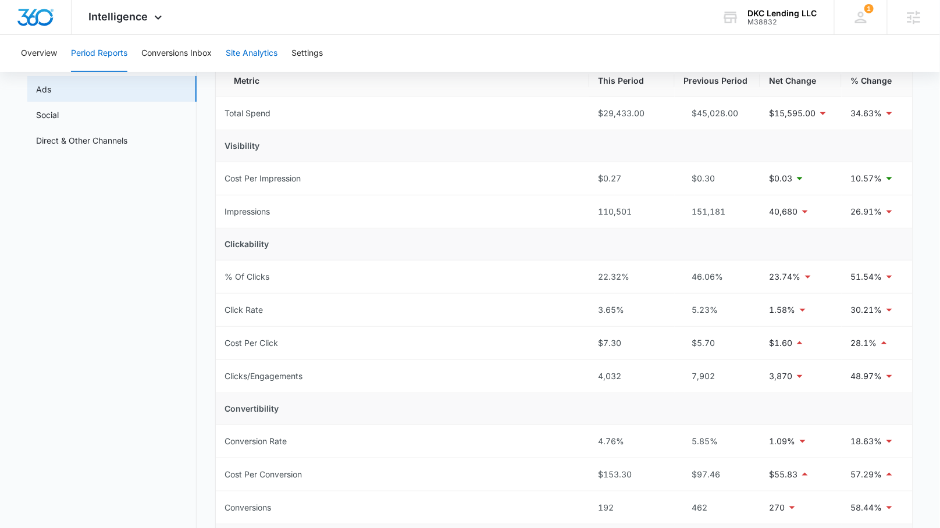
click at [240, 49] on button "Site Analytics" at bounding box center [252, 53] width 52 height 37
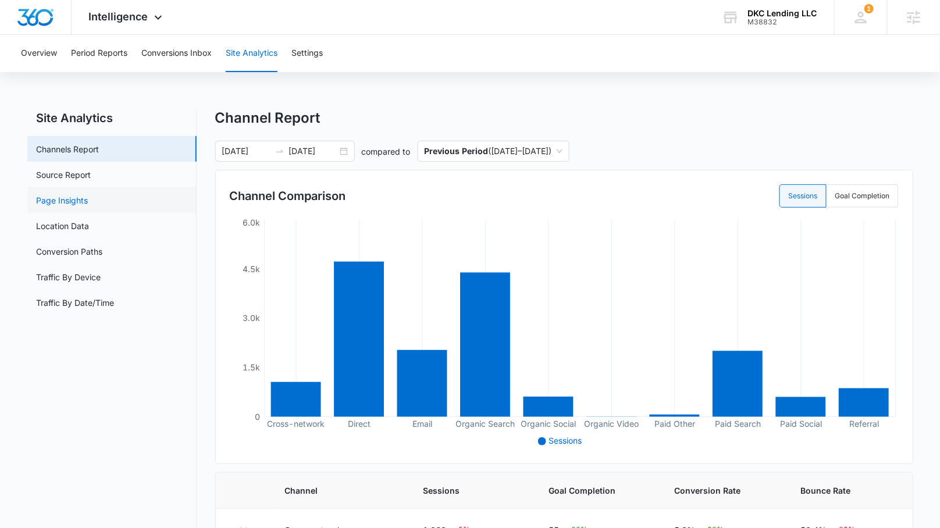
click at [88, 204] on link "Page Insights" at bounding box center [63, 200] width 52 height 12
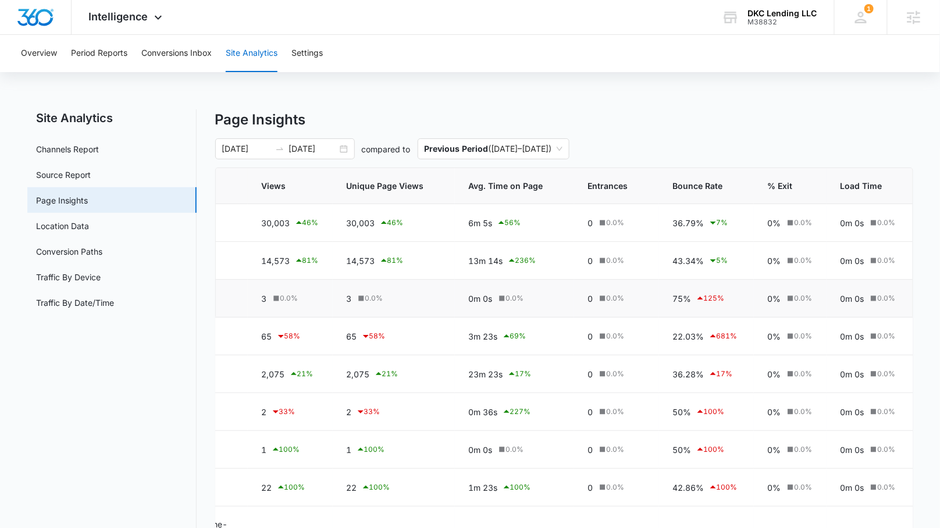
scroll to position [175, 0]
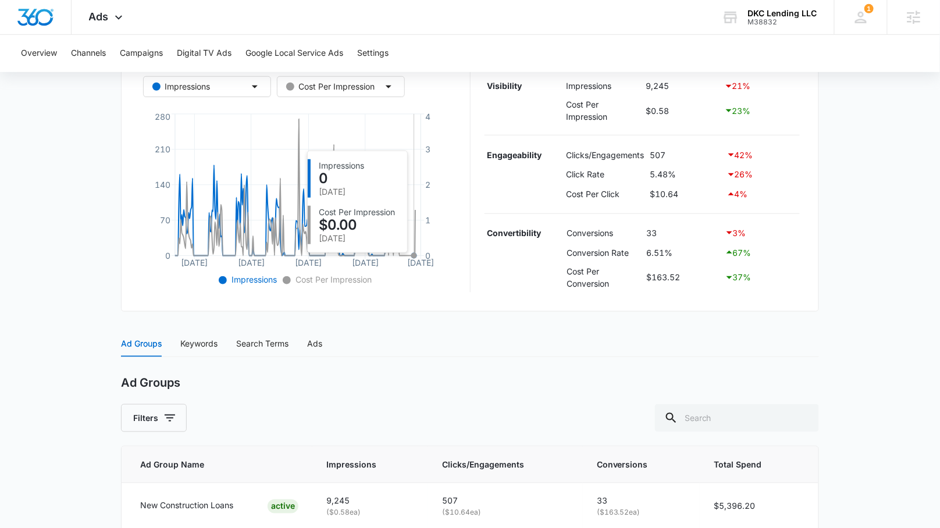
scroll to position [328, 0]
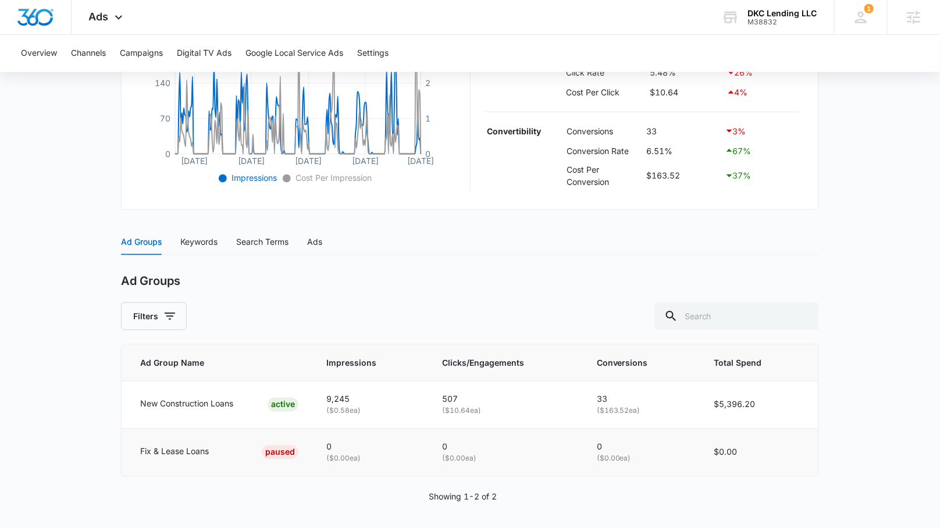
drag, startPoint x: 143, startPoint y: 448, endPoint x: 238, endPoint y: 445, distance: 95.5
click at [238, 446] on div "Fix & Lease Loans PAUSED" at bounding box center [219, 453] width 158 height 14
drag, startPoint x: 134, startPoint y: 403, endPoint x: 248, endPoint y: 404, distance: 114.1
click at [248, 405] on td "New Construction Loans ACTIVE" at bounding box center [217, 405] width 191 height 48
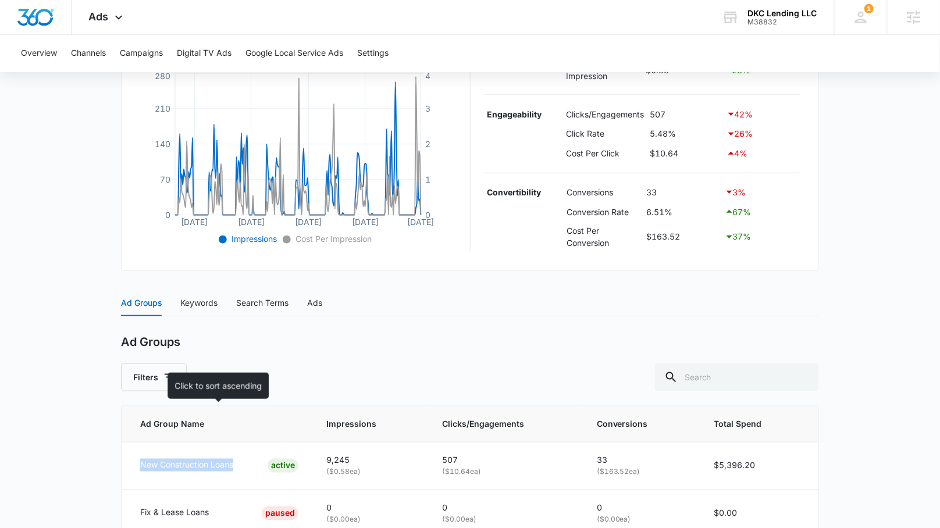
scroll to position [246, 0]
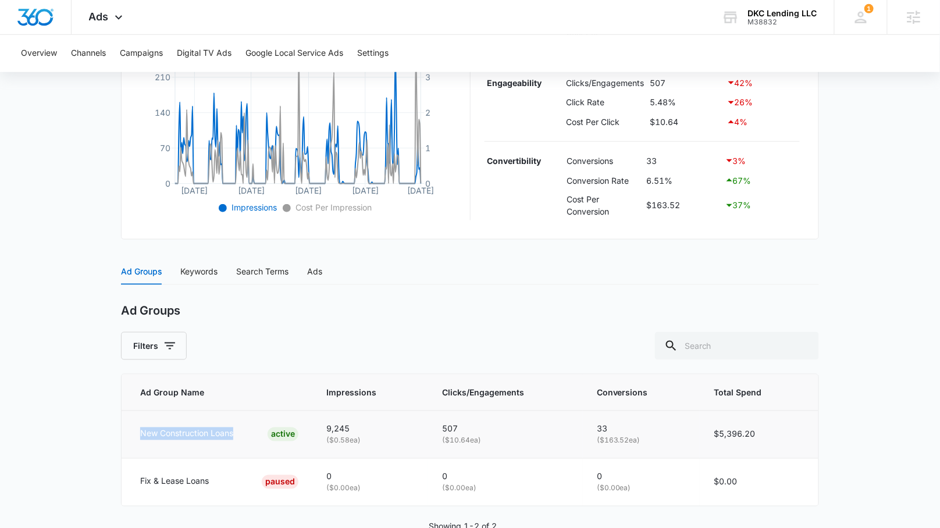
click at [153, 434] on p "New Construction Loans" at bounding box center [186, 434] width 93 height 13
drag, startPoint x: 133, startPoint y: 432, endPoint x: 241, endPoint y: 432, distance: 108.8
click at [241, 432] on td "New Construction Loans ACTIVE" at bounding box center [217, 434] width 191 height 48
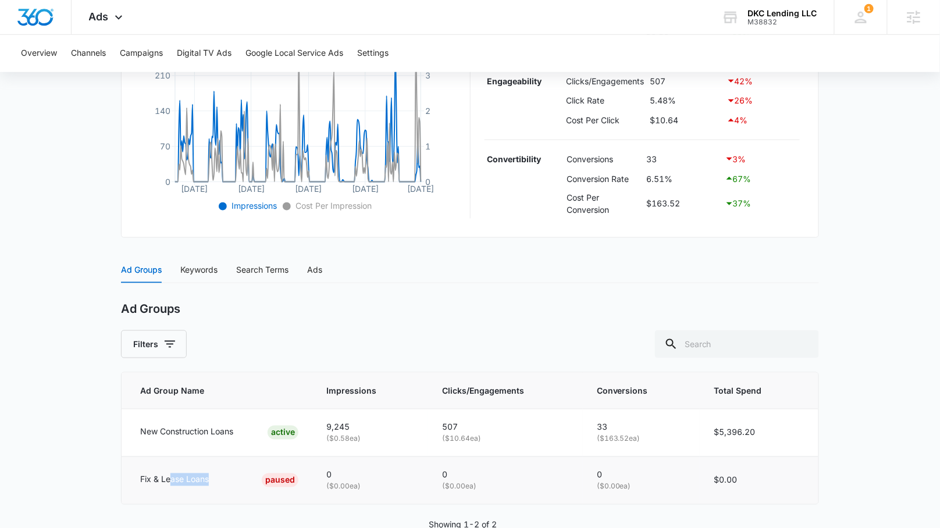
drag, startPoint x: 228, startPoint y: 479, endPoint x: 170, endPoint y: 472, distance: 58.7
click at [170, 474] on div "Fix & Lease Loans PAUSED" at bounding box center [219, 481] width 158 height 14
click at [176, 475] on p "Fix & Lease Loans" at bounding box center [174, 480] width 69 height 13
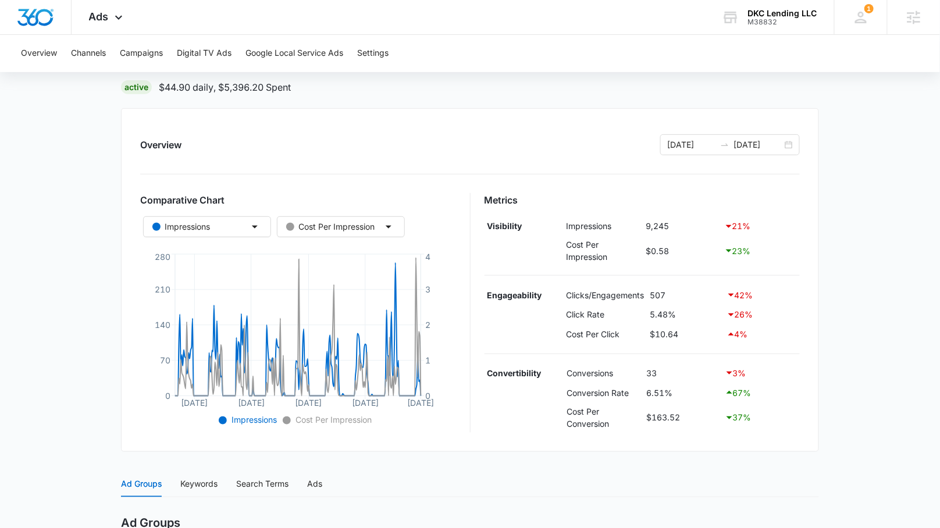
scroll to position [0, 0]
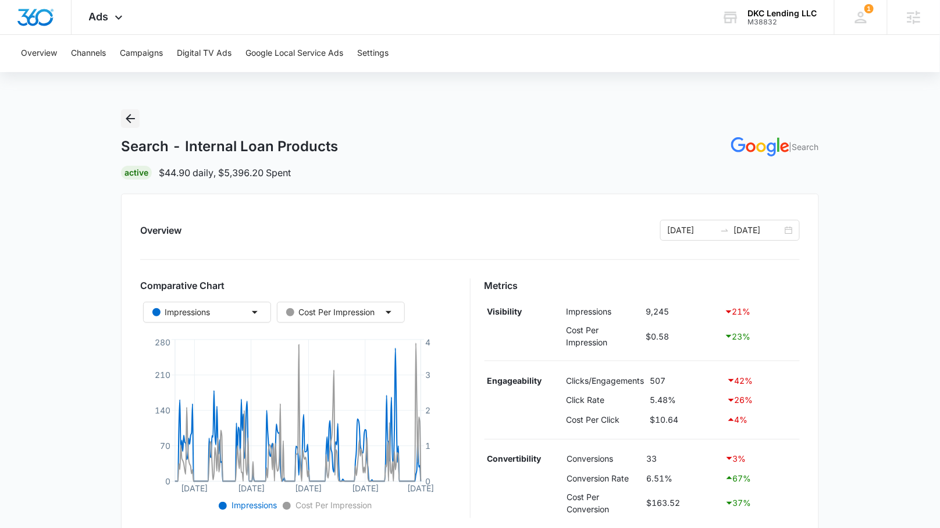
click at [129, 120] on icon "Back" at bounding box center [130, 118] width 9 height 9
